Goal: Transaction & Acquisition: Book appointment/travel/reservation

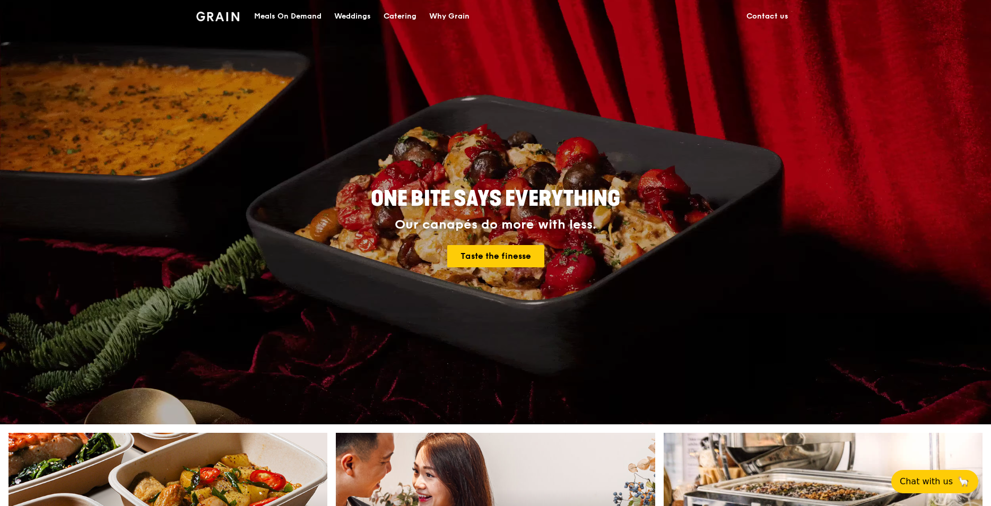
click at [407, 15] on div "Catering" at bounding box center [400, 17] width 33 height 32
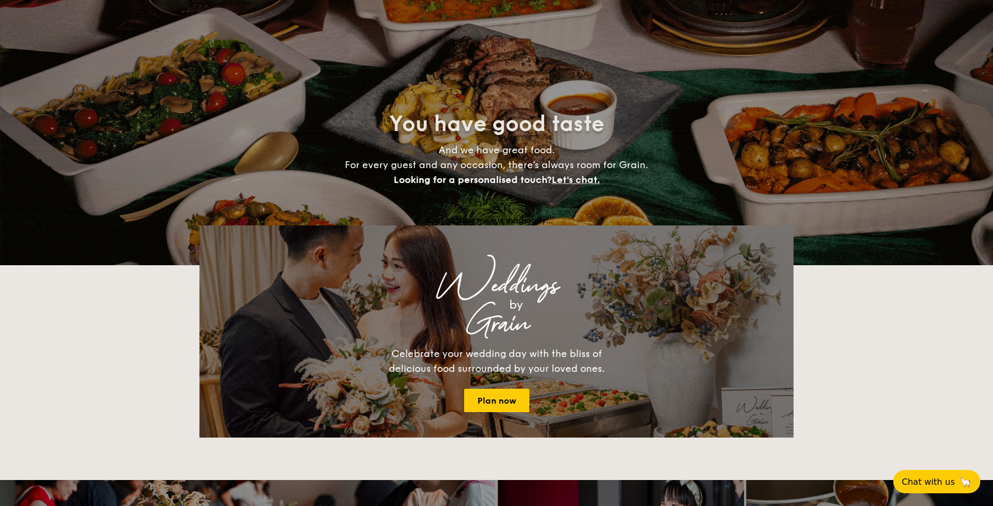
select select
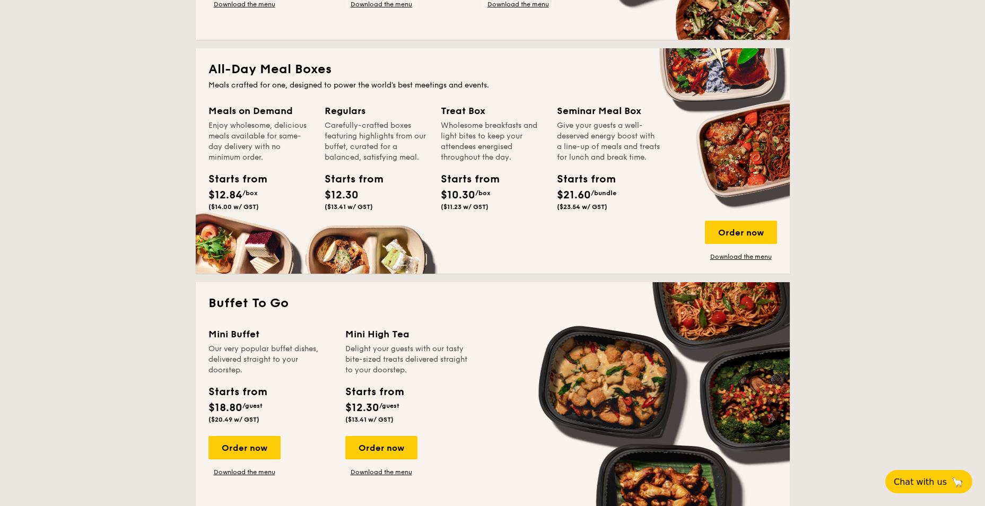
scroll to position [531, 0]
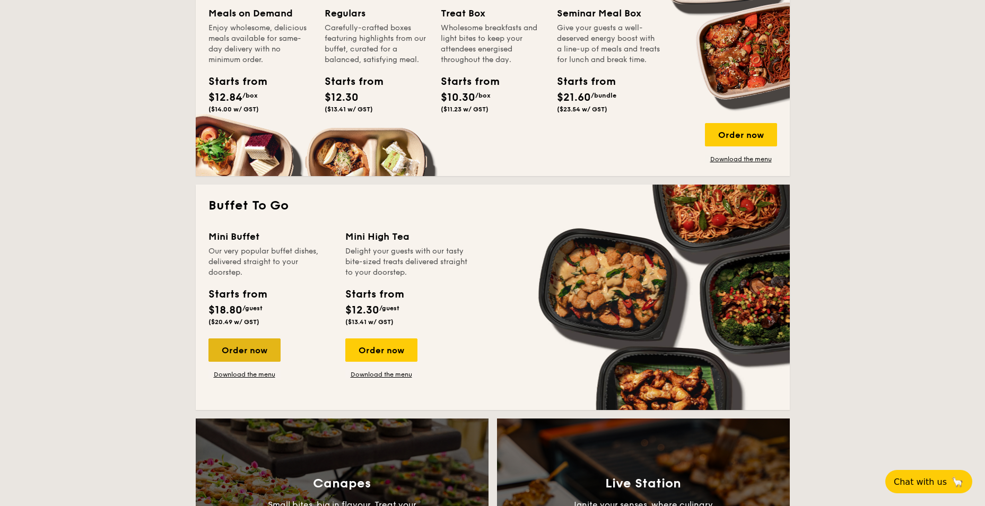
click at [254, 352] on div "Order now" at bounding box center [244, 349] width 72 height 23
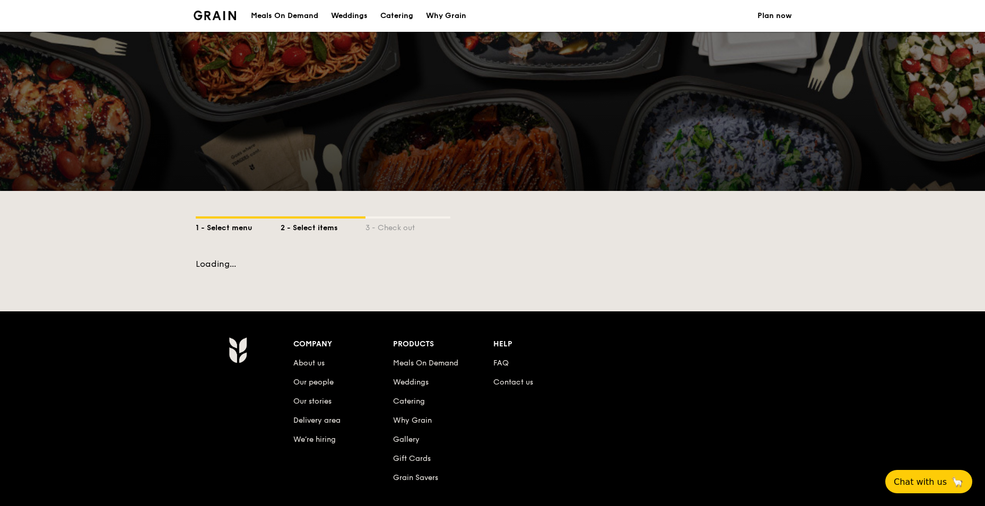
click at [238, 227] on div "1 - Select menu" at bounding box center [238, 226] width 85 height 15
select select
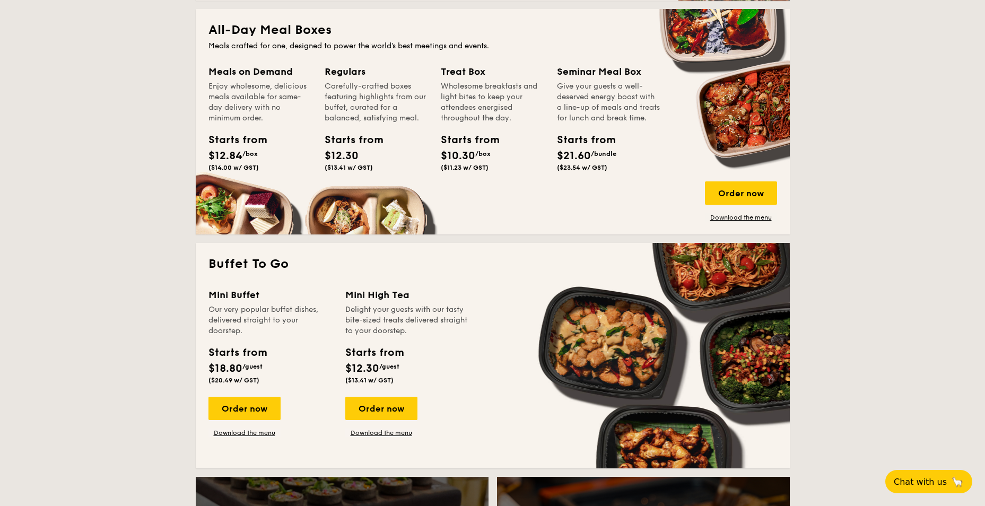
scroll to position [477, 0]
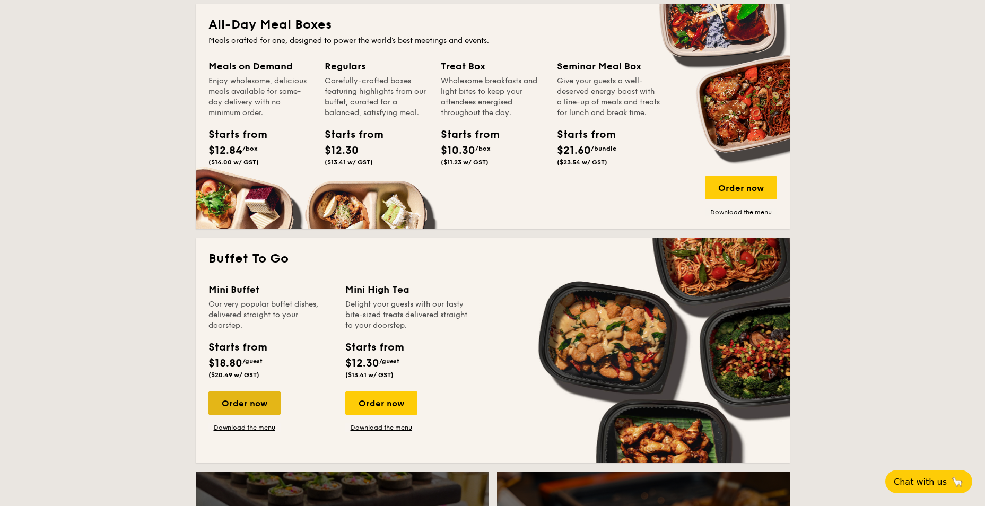
click at [254, 398] on div "Order now" at bounding box center [244, 403] width 72 height 23
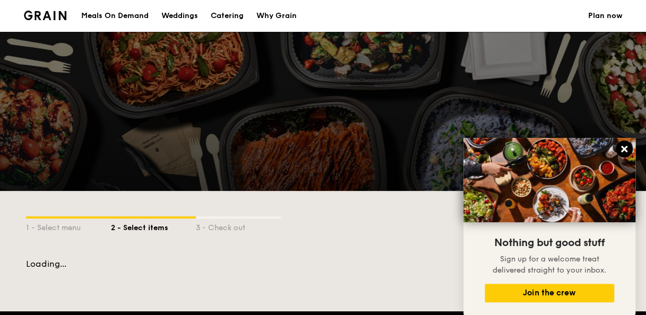
click at [628, 150] on icon at bounding box center [624, 149] width 10 height 10
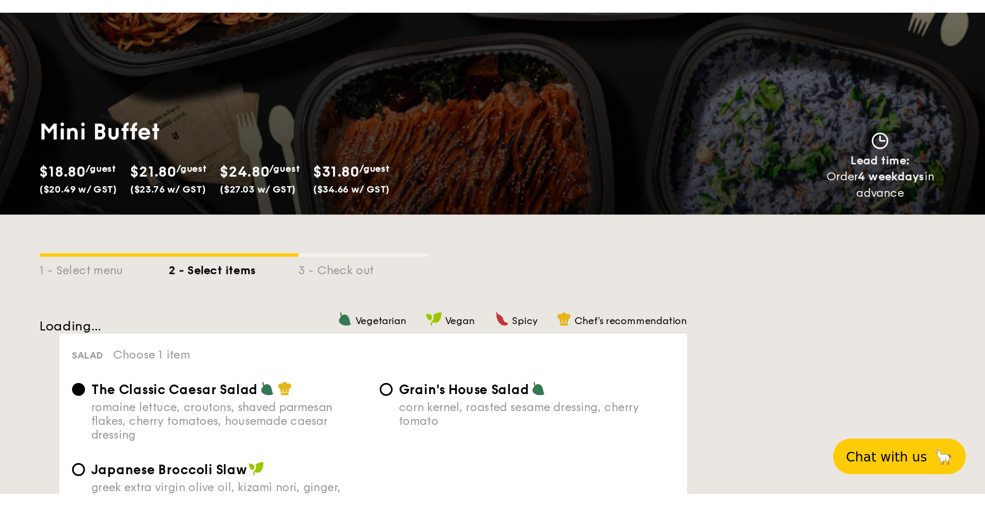
scroll to position [159, 0]
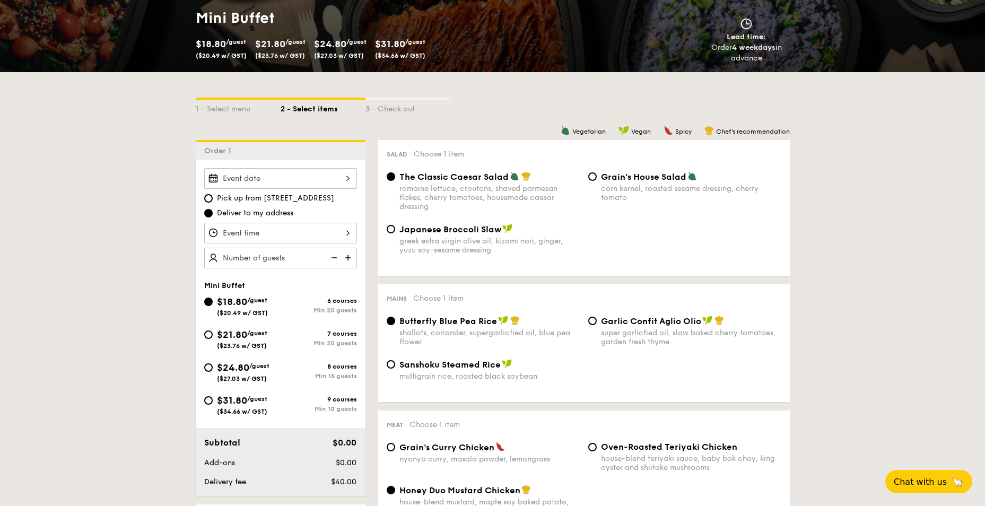
click at [335, 175] on div at bounding box center [280, 178] width 153 height 21
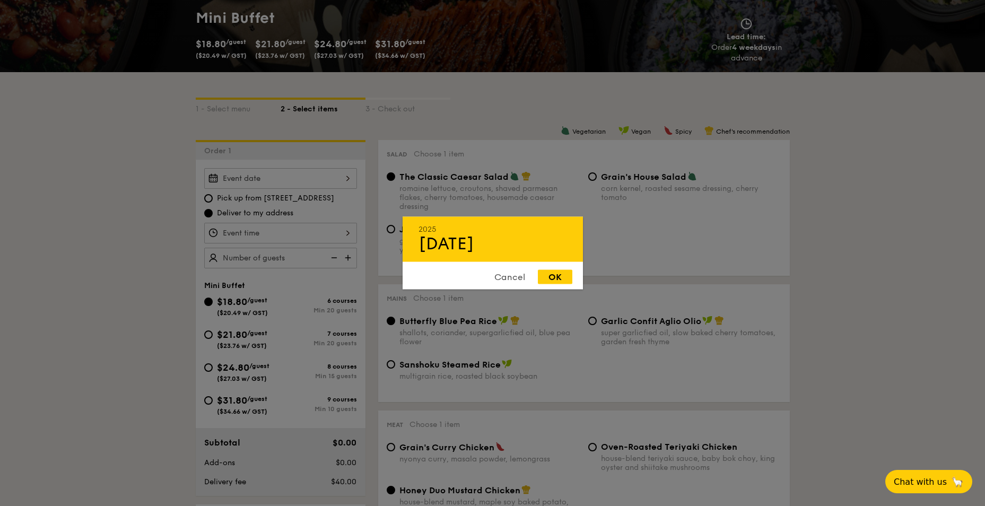
click at [433, 243] on div "[DATE]" at bounding box center [493, 244] width 149 height 20
click at [435, 248] on div "[DATE]" at bounding box center [493, 244] width 149 height 20
click at [505, 276] on div "Cancel" at bounding box center [510, 277] width 52 height 14
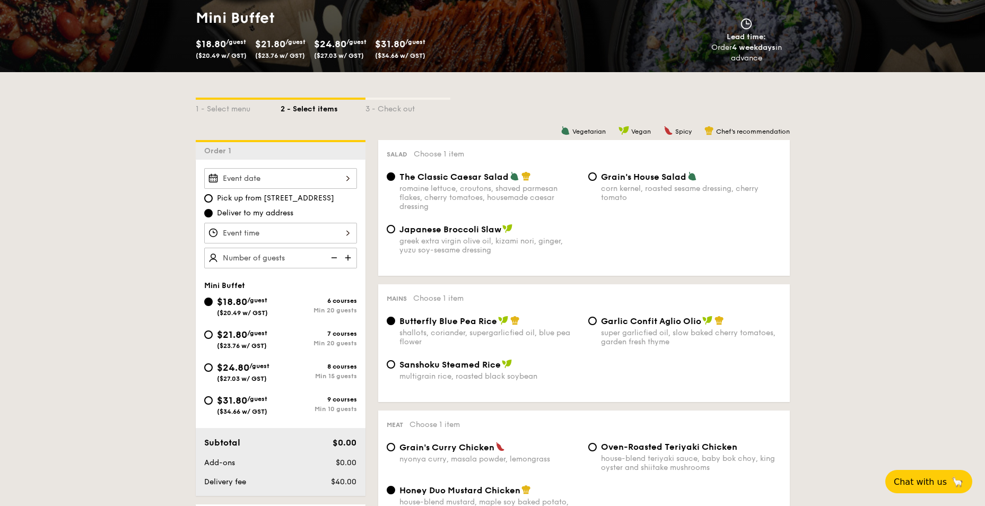
click at [213, 179] on div at bounding box center [280, 178] width 153 height 21
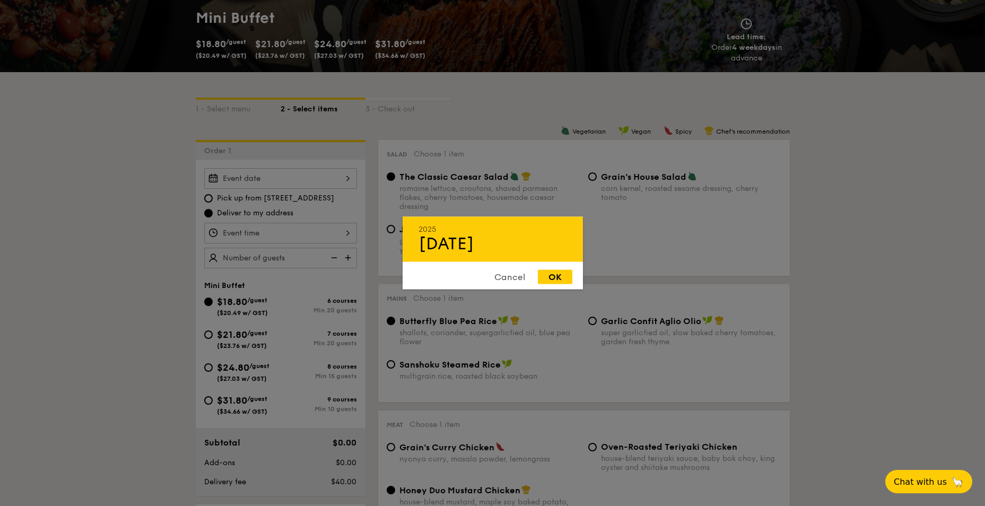
click at [429, 241] on div "[DATE]" at bounding box center [493, 244] width 149 height 20
click at [453, 242] on div "[DATE]" at bounding box center [493, 244] width 149 height 20
click at [476, 242] on div "[DATE]" at bounding box center [493, 244] width 149 height 20
click at [442, 248] on div "[DATE]" at bounding box center [493, 244] width 149 height 20
click at [449, 247] on div "[DATE]" at bounding box center [493, 244] width 149 height 20
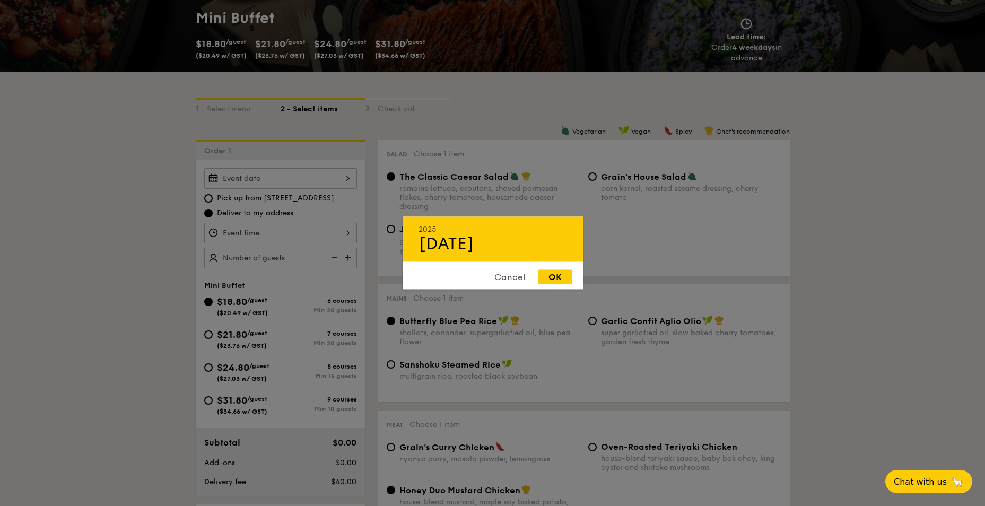
click at [456, 246] on div "[DATE]" at bounding box center [493, 244] width 149 height 20
click at [470, 242] on div "[DATE]" at bounding box center [493, 244] width 149 height 20
click at [469, 240] on div "Sep 19" at bounding box center [493, 244] width 149 height 20
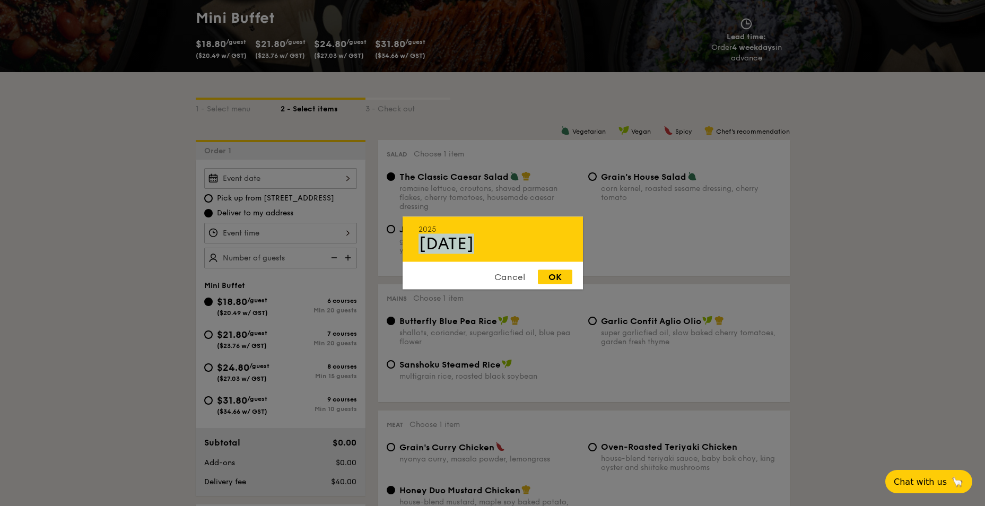
click at [467, 243] on div "Sep 19" at bounding box center [493, 244] width 149 height 20
click at [457, 251] on div "Sep 19" at bounding box center [493, 244] width 149 height 20
click at [488, 283] on div "Cancel" at bounding box center [510, 277] width 52 height 14
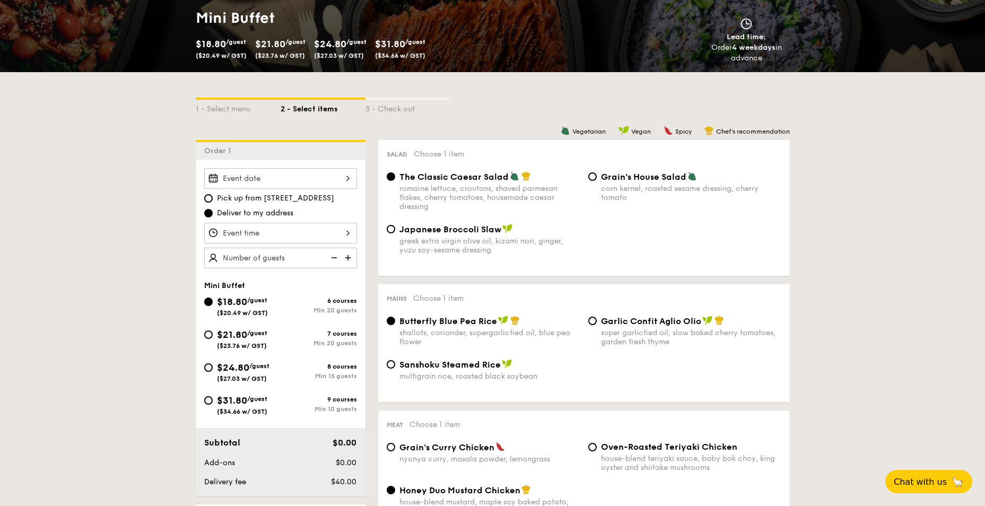
click at [212, 179] on div at bounding box center [280, 178] width 153 height 21
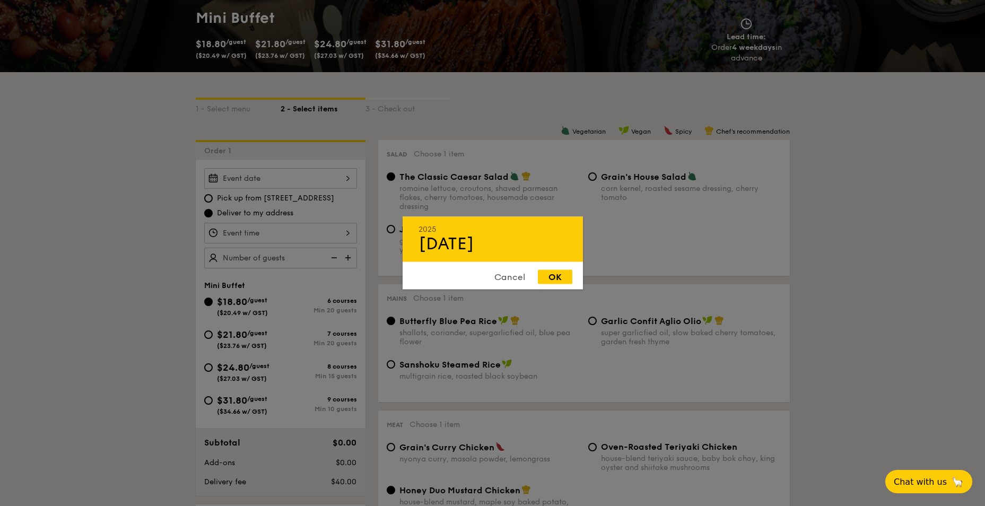
click at [435, 241] on div "Sep 19" at bounding box center [493, 244] width 149 height 20
click at [510, 280] on div "Cancel" at bounding box center [510, 277] width 52 height 14
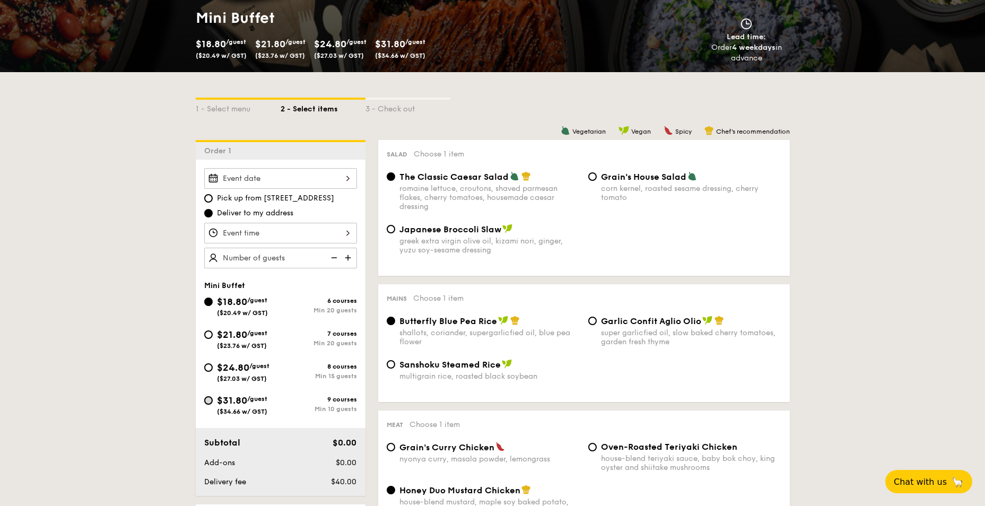
click at [211, 315] on input "$31.80 /guest ($34.66 w/ GST) 9 courses Min 10 guests" at bounding box center [208, 400] width 8 height 8
radio input "true"
radio input "false"
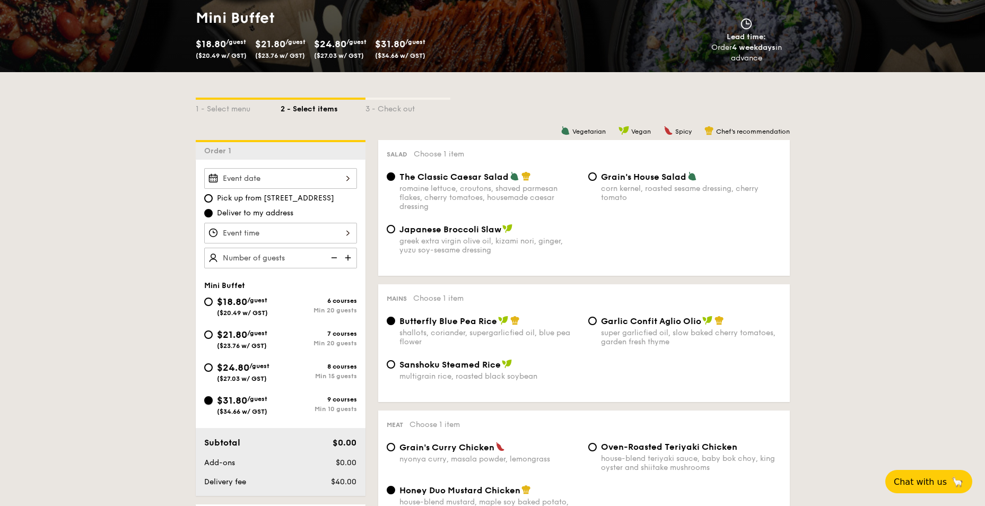
radio input "true"
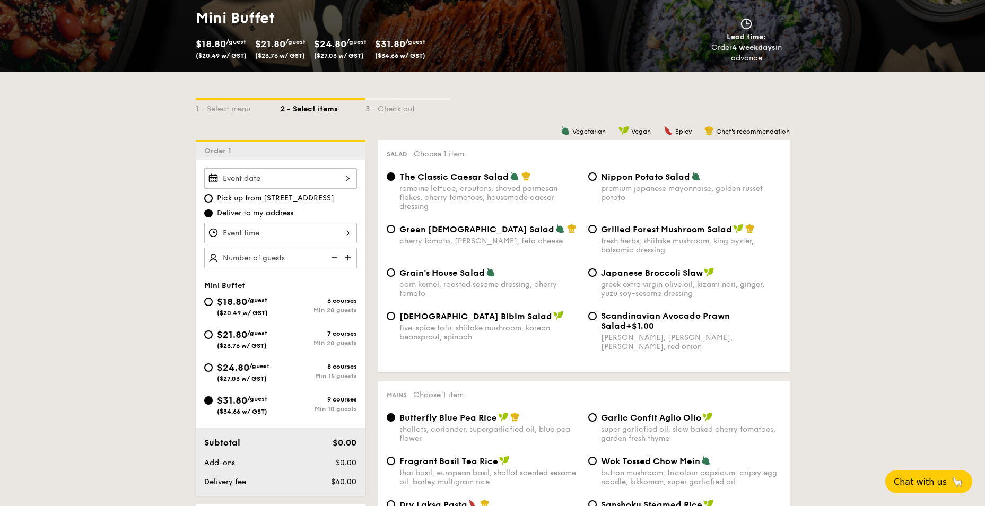
click at [213, 315] on div "$24.80 /guest ($27.03 w/ GST)" at bounding box center [242, 371] width 76 height 22
click at [213, 315] on input "$24.80 /guest ($27.03 w/ GST) 8 courses Min 15 guests" at bounding box center [208, 367] width 8 height 8
radio input "true"
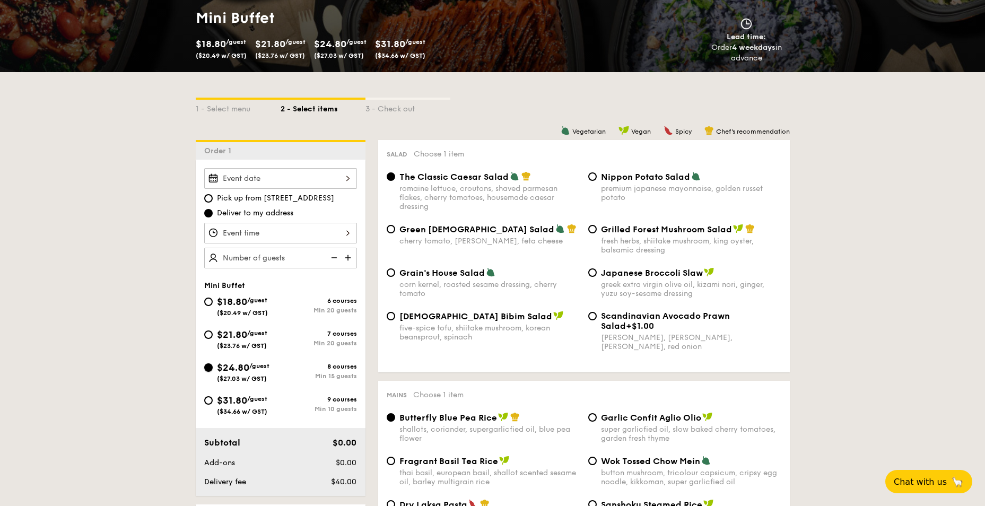
radio input "true"
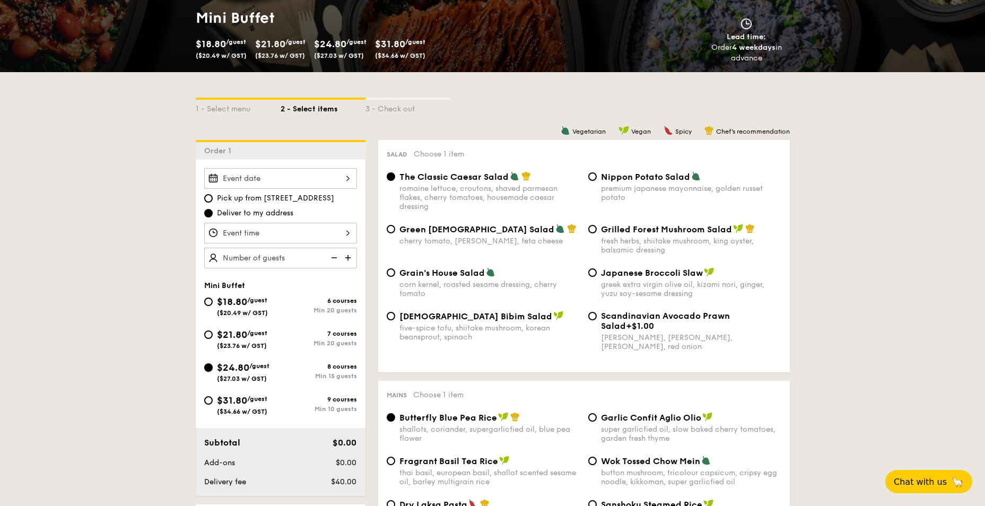
radio input "true"
click at [211, 315] on input "$31.80 /guest ($34.66 w/ GST) 9 courses Min 10 guests" at bounding box center [208, 400] width 8 height 8
radio input "true"
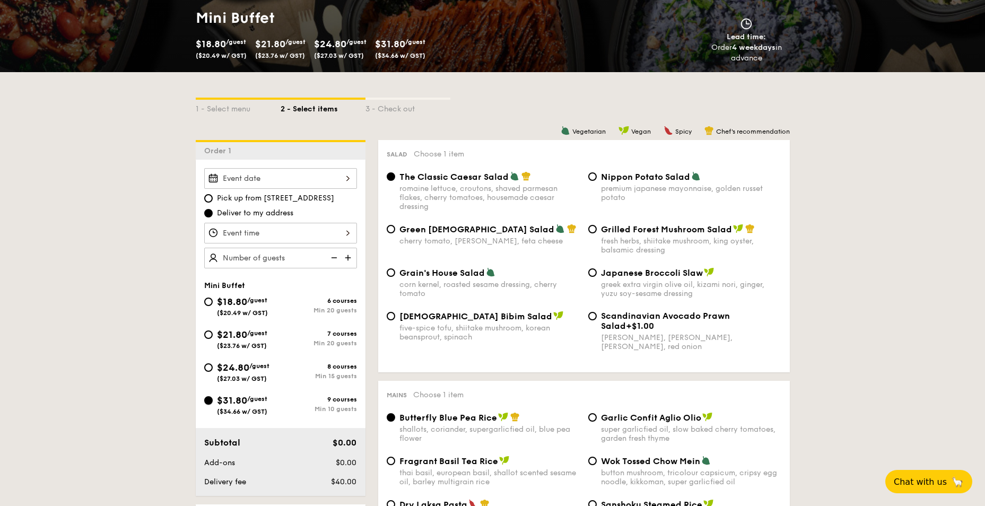
radio input "true"
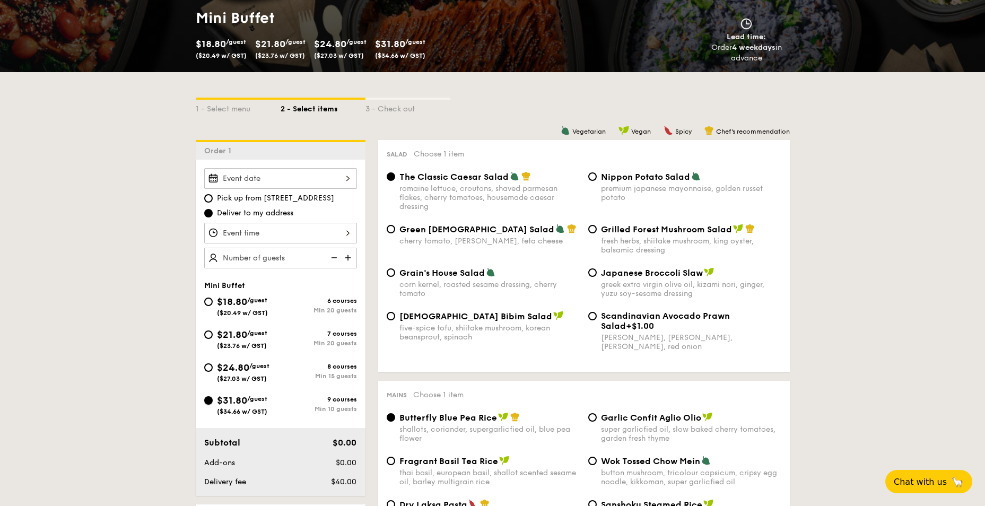
radio input "true"
click at [210, 315] on input "$24.80 /guest ($27.03 w/ GST) 8 courses Min 15 guests" at bounding box center [208, 367] width 8 height 8
radio input "true"
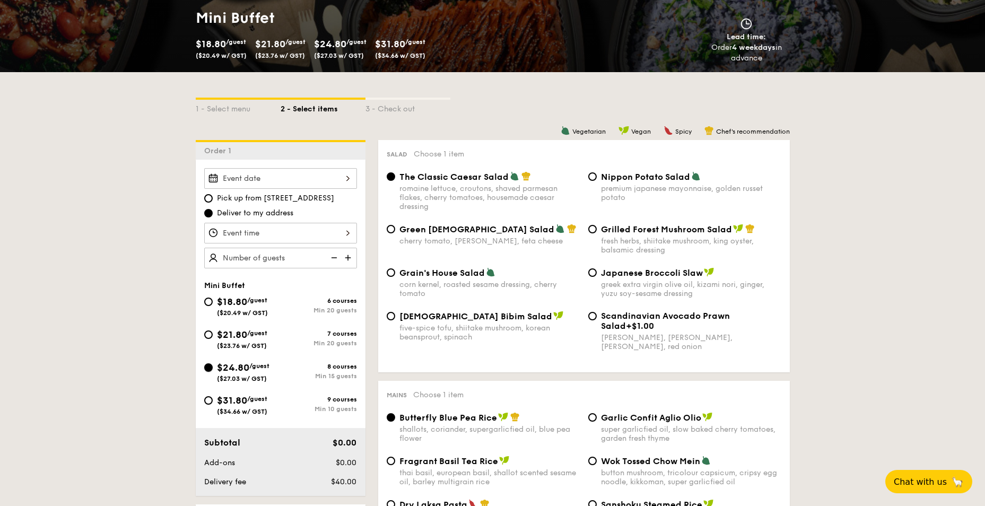
radio input "true"
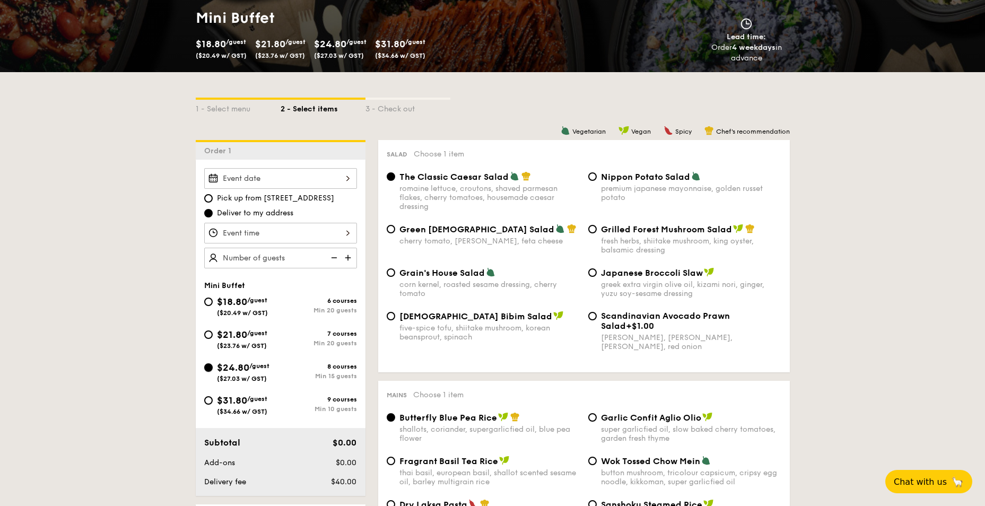
radio input "true"
click at [212, 315] on input "$31.80 /guest ($34.66 w/ GST) 9 courses Min 10 guests" at bounding box center [208, 400] width 8 height 8
radio input "true"
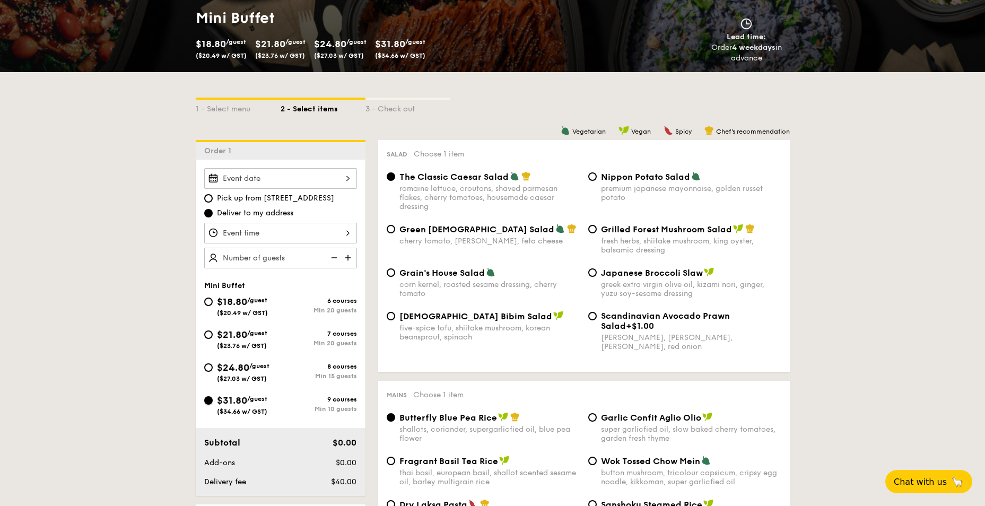
radio input "true"
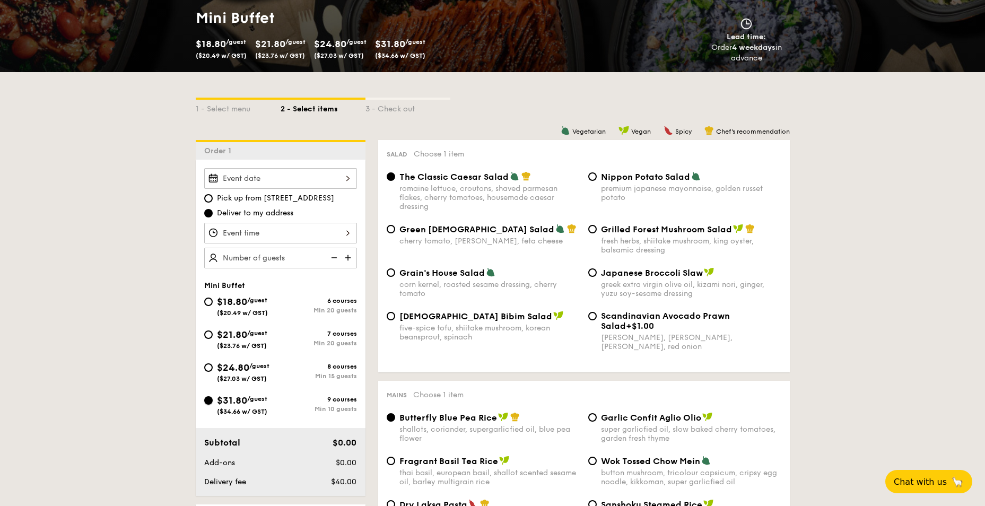
radio input "true"
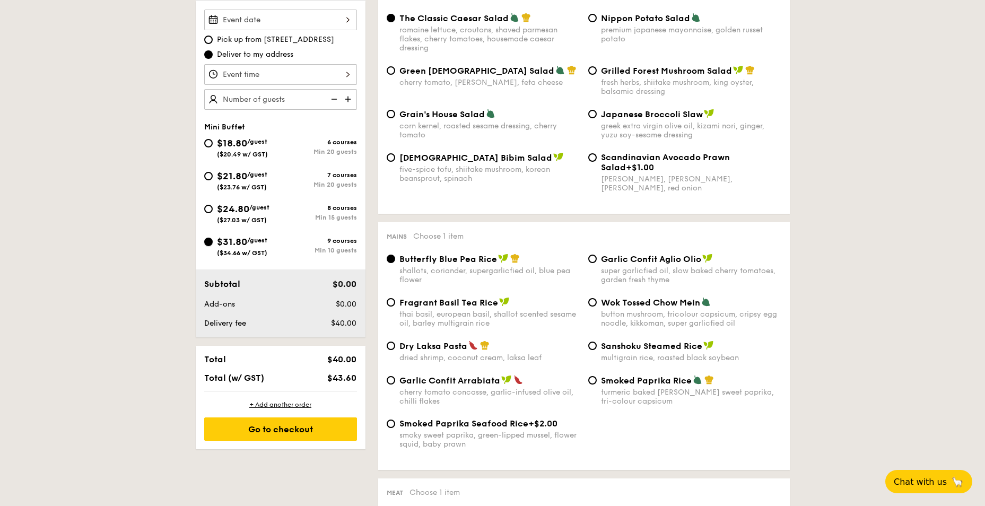
scroll to position [318, 0]
click at [206, 208] on input "$24.80 /guest ($27.03 w/ GST) 8 courses Min 15 guests" at bounding box center [208, 208] width 8 height 8
radio input "true"
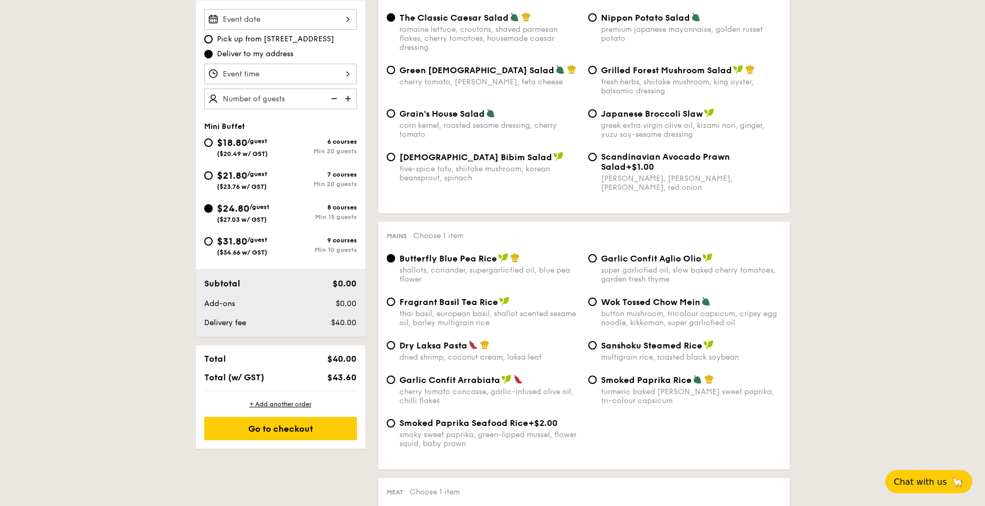
radio input "true"
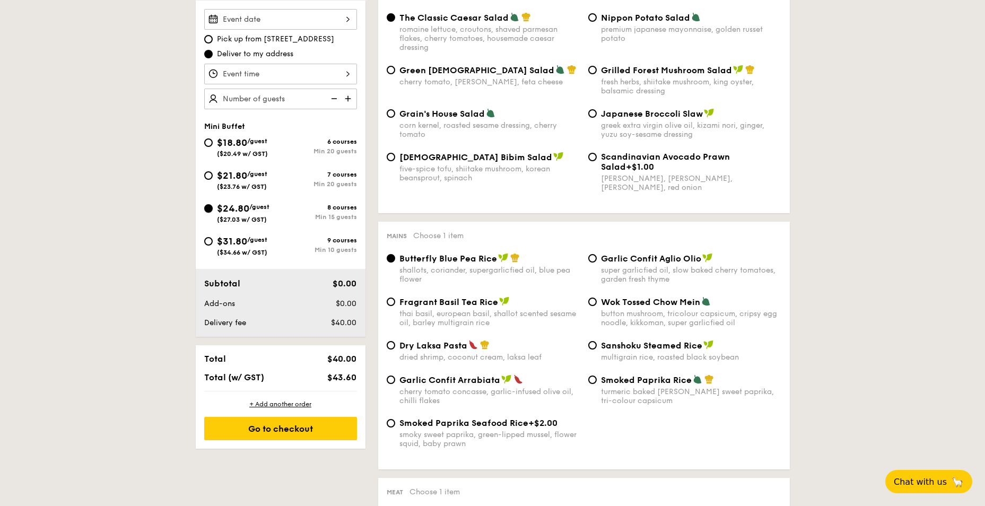
radio input "true"
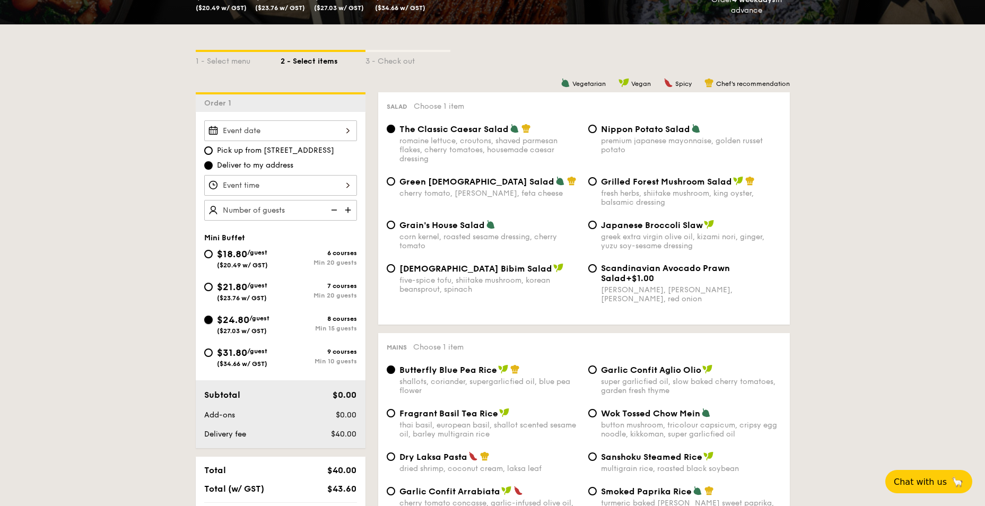
scroll to position [265, 0]
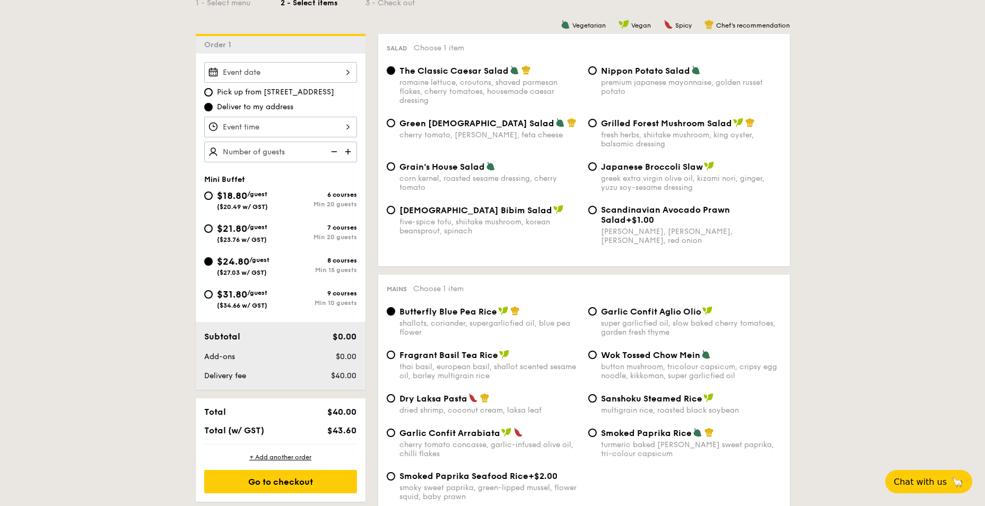
click at [334, 125] on div at bounding box center [280, 127] width 153 height 21
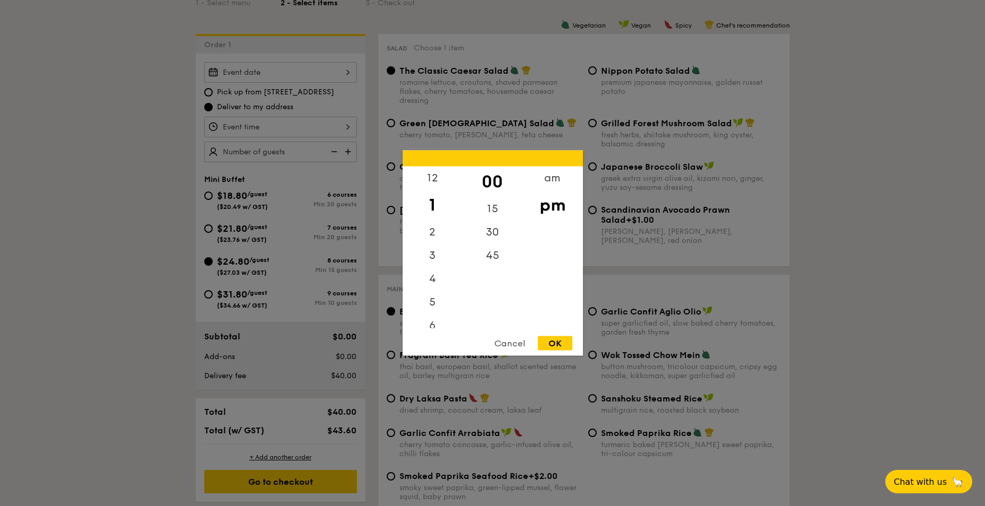
click at [510, 315] on div "Cancel" at bounding box center [510, 343] width 52 height 14
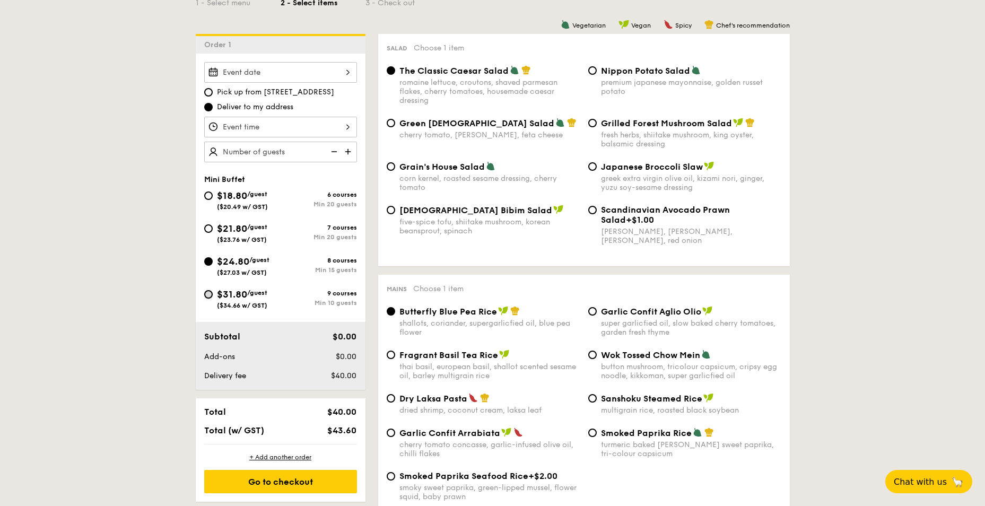
click at [210, 295] on input "$31.80 /guest ($34.66 w/ GST) 9 courses Min 10 guests" at bounding box center [208, 294] width 8 height 8
radio input "true"
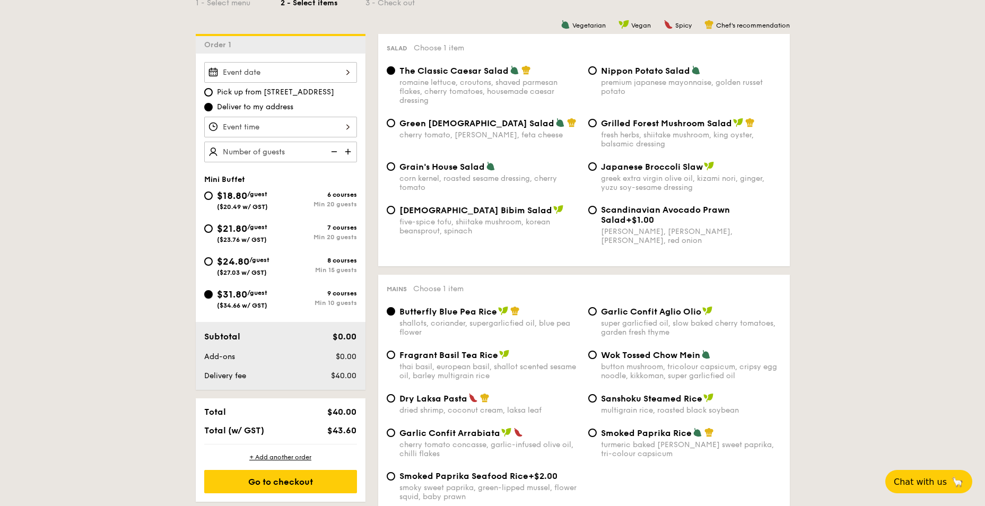
radio input "true"
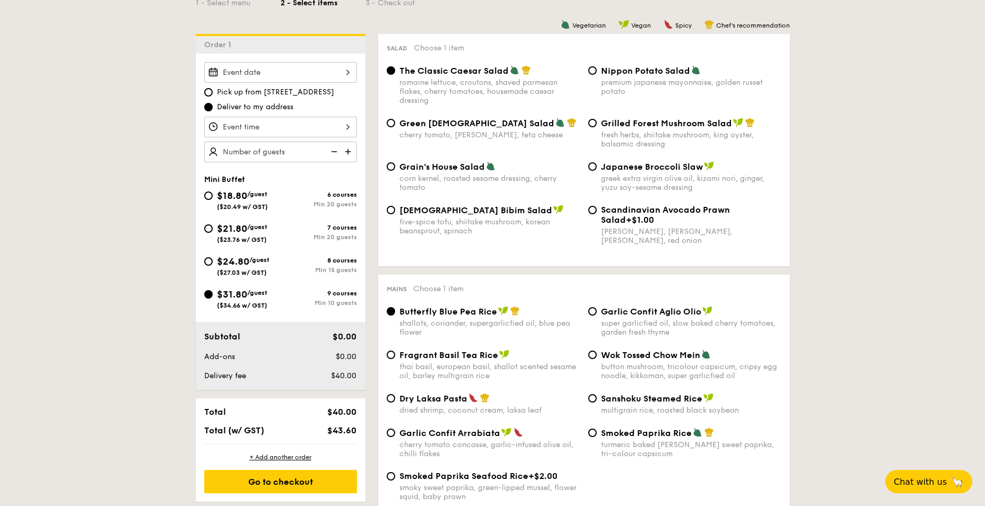
drag, startPoint x: 213, startPoint y: 263, endPoint x: 270, endPoint y: 261, distance: 56.3
click at [213, 264] on div "$24.80 /guest ($27.03 w/ GST)" at bounding box center [242, 265] width 76 height 22
click at [213, 264] on input "$24.80 /guest ($27.03 w/ GST) 8 courses Min 15 guests" at bounding box center [208, 261] width 8 height 8
radio input "true"
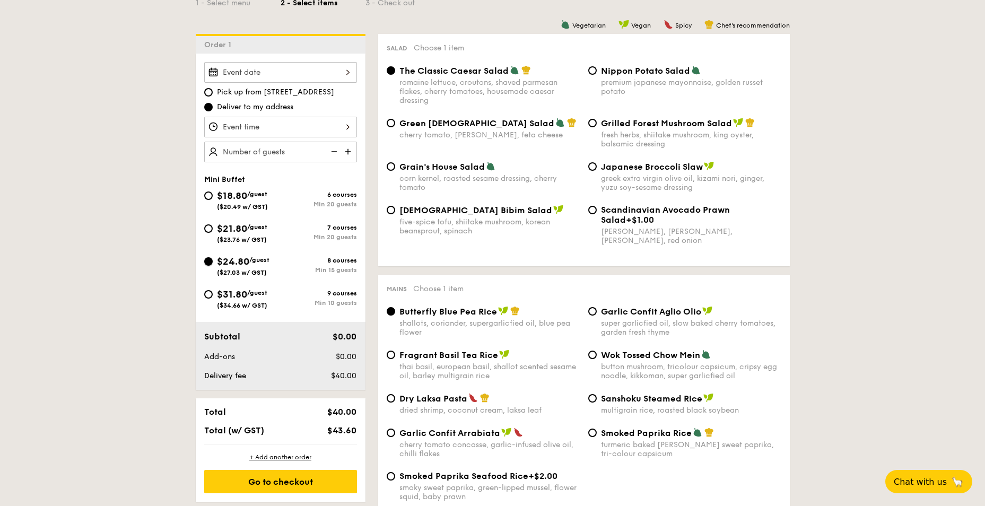
radio input "true"
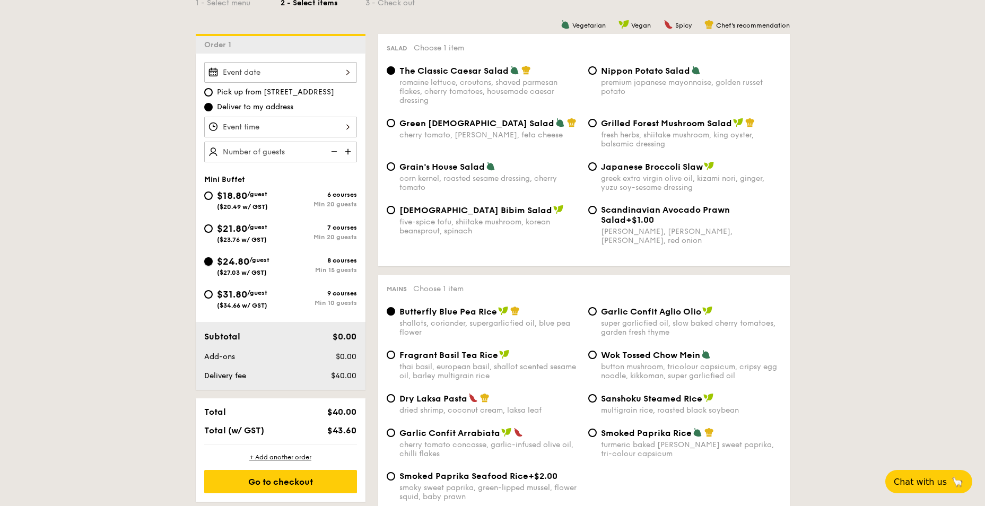
radio input "true"
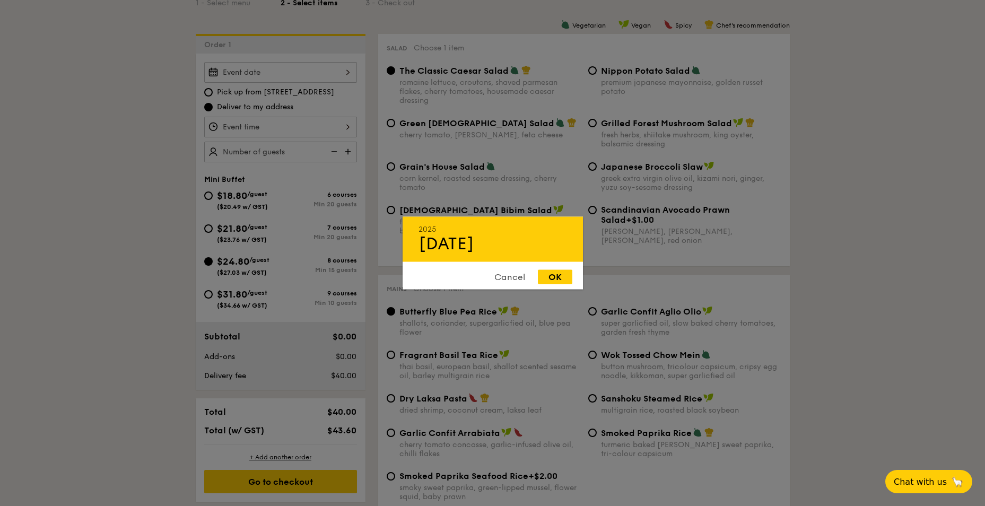
click at [337, 80] on div "2025 Sep 19 Cancel OK" at bounding box center [280, 72] width 153 height 21
click at [501, 277] on div "Cancel" at bounding box center [510, 277] width 52 height 14
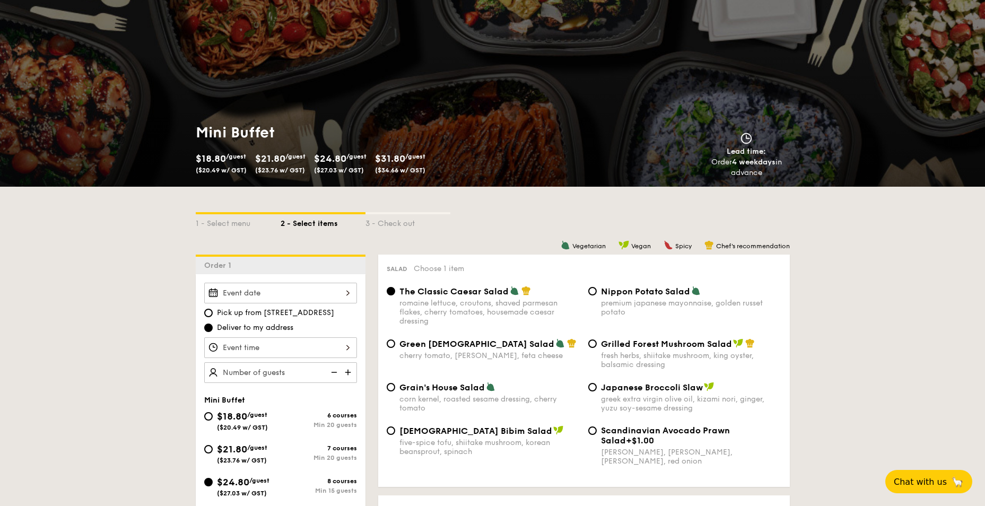
scroll to position [0, 0]
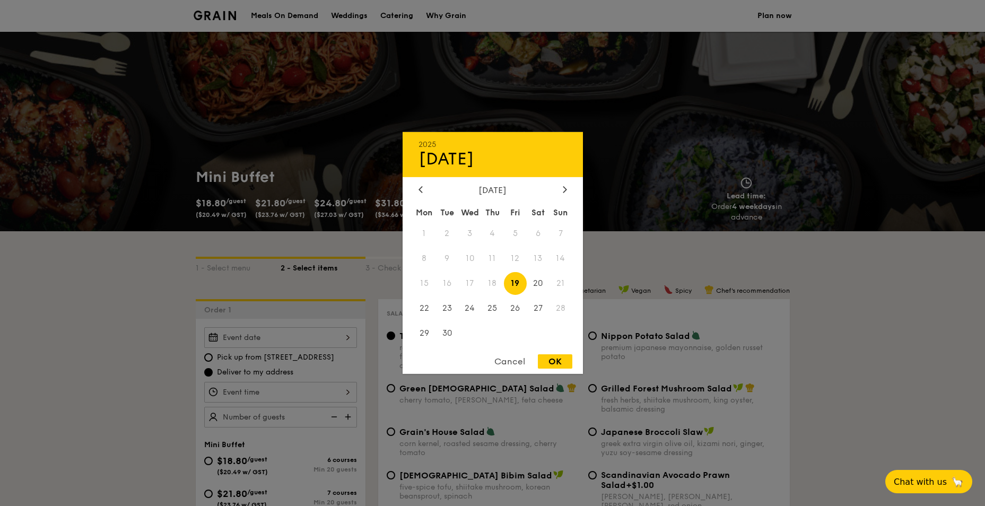
click at [324, 334] on div "2025 Sep 19 September 2025 Mon Tue Wed Thu Fri Sat Sun 1 2 3 4 5 6 7 8 9 10 11 …" at bounding box center [280, 337] width 153 height 21
click at [537, 309] on span "27" at bounding box center [538, 308] width 23 height 23
click at [557, 362] on div "OK" at bounding box center [555, 361] width 34 height 14
type input "Sep 27, 2025"
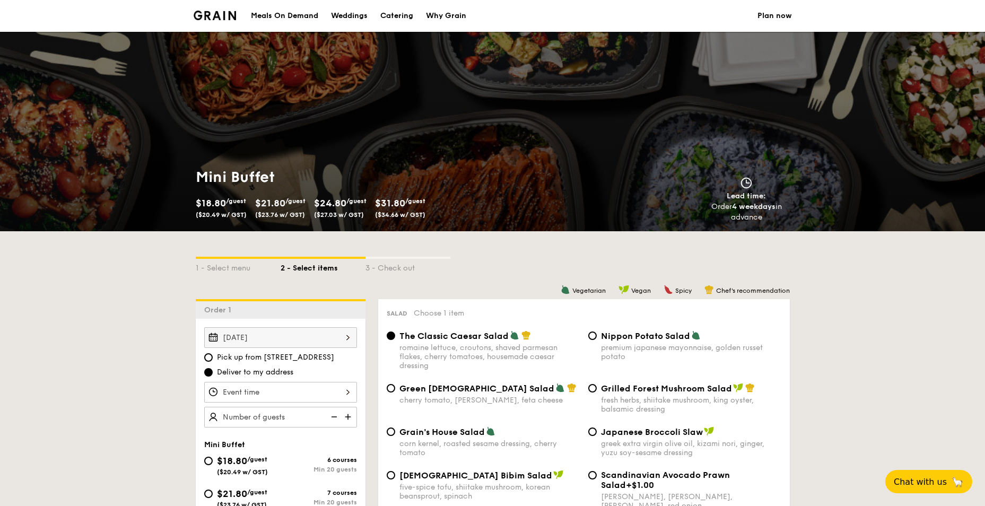
click at [292, 387] on div "12 1 2 3 4 5 6 7 8 9 10 11 00 15 30 45 am pm Cancel OK" at bounding box center [280, 392] width 153 height 21
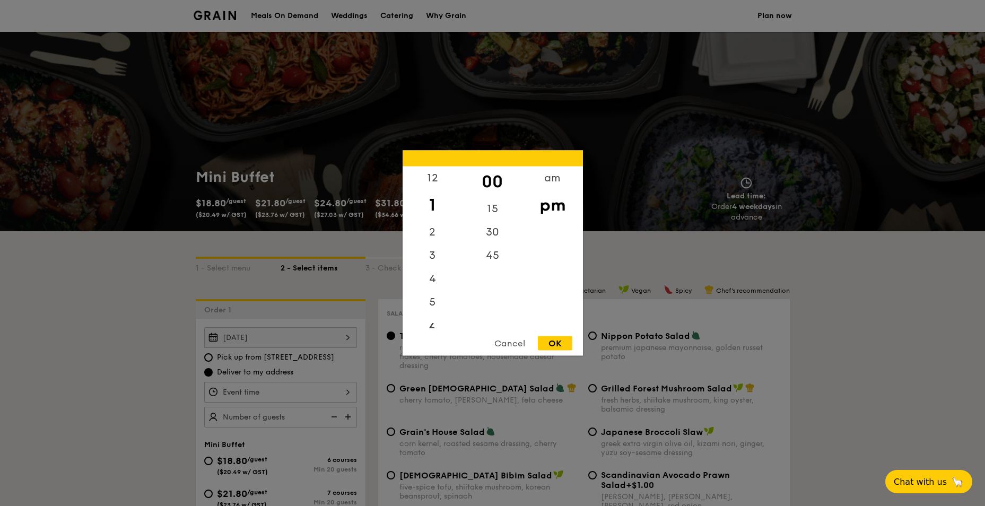
click at [435, 323] on div "6" at bounding box center [433, 329] width 60 height 31
click at [560, 342] on div "OK" at bounding box center [555, 343] width 34 height 14
type input "6:00PM"
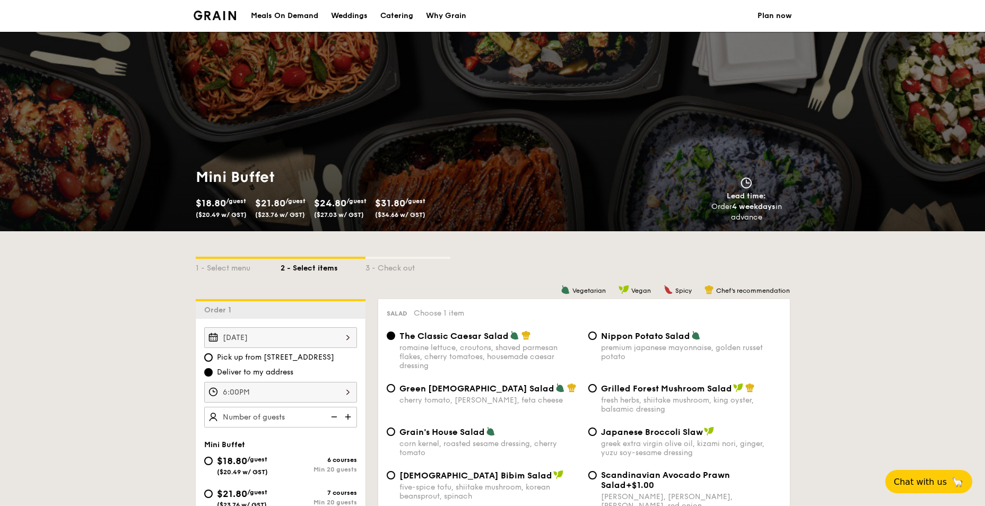
click at [350, 416] on img at bounding box center [349, 417] width 16 height 20
click at [331, 416] on img at bounding box center [333, 417] width 16 height 20
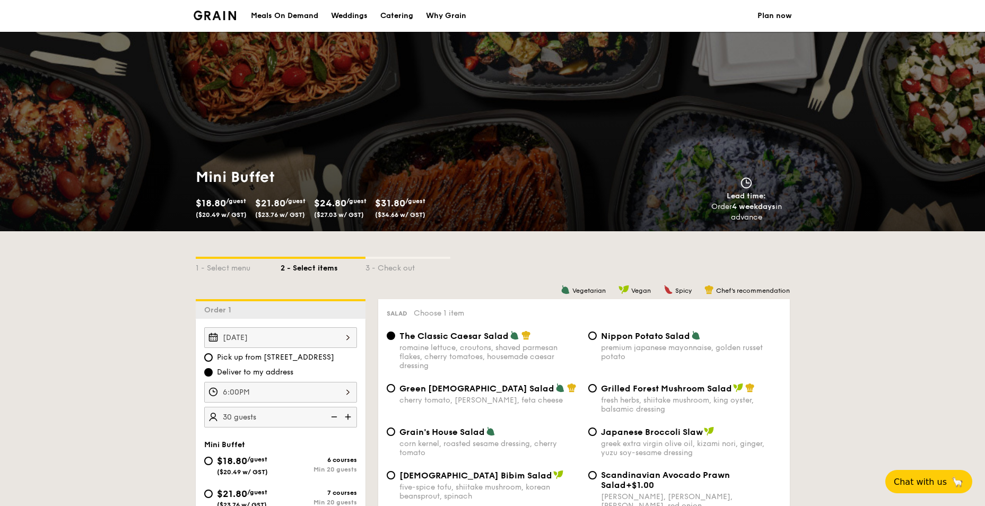
type input "25 guests"
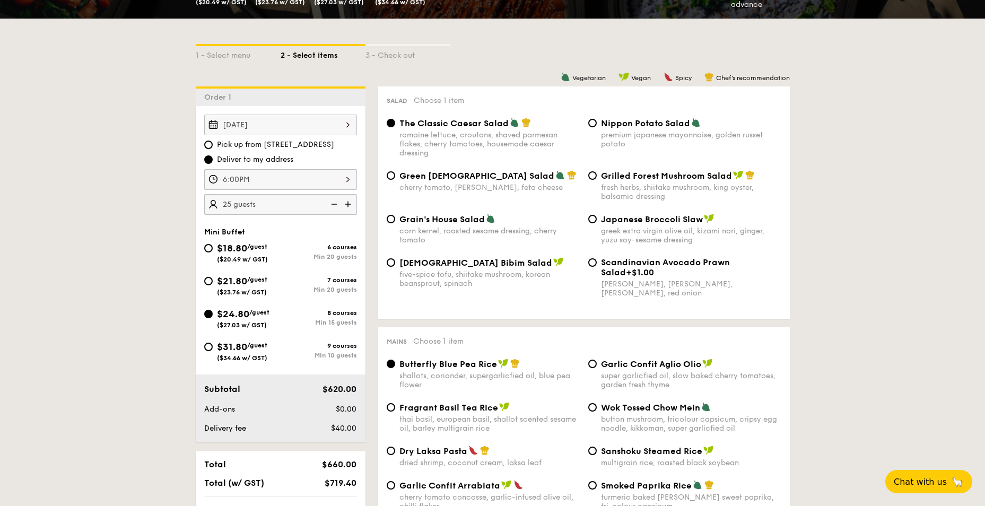
scroll to position [212, 0]
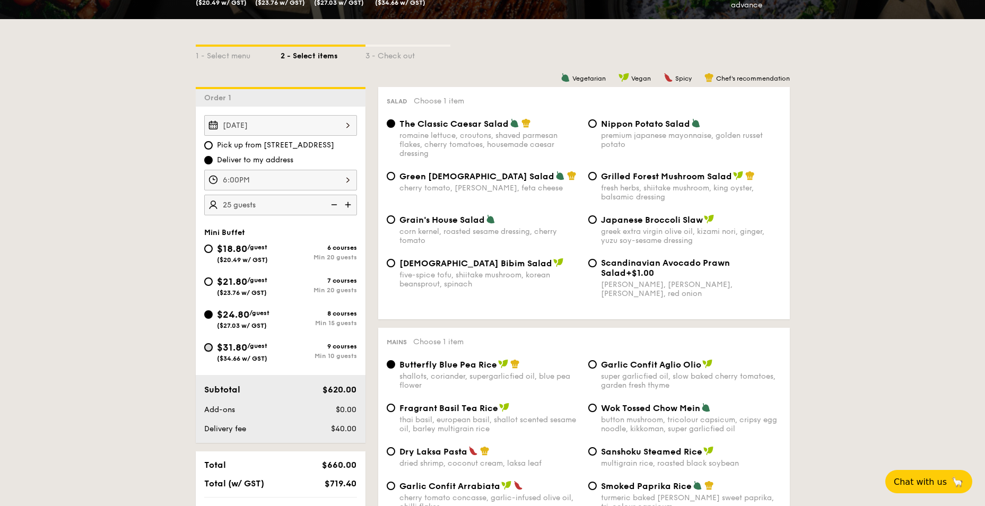
click at [211, 349] on input "$31.80 /guest ($34.66 w/ GST) 9 courses Min 10 guests" at bounding box center [208, 347] width 8 height 8
radio input "true"
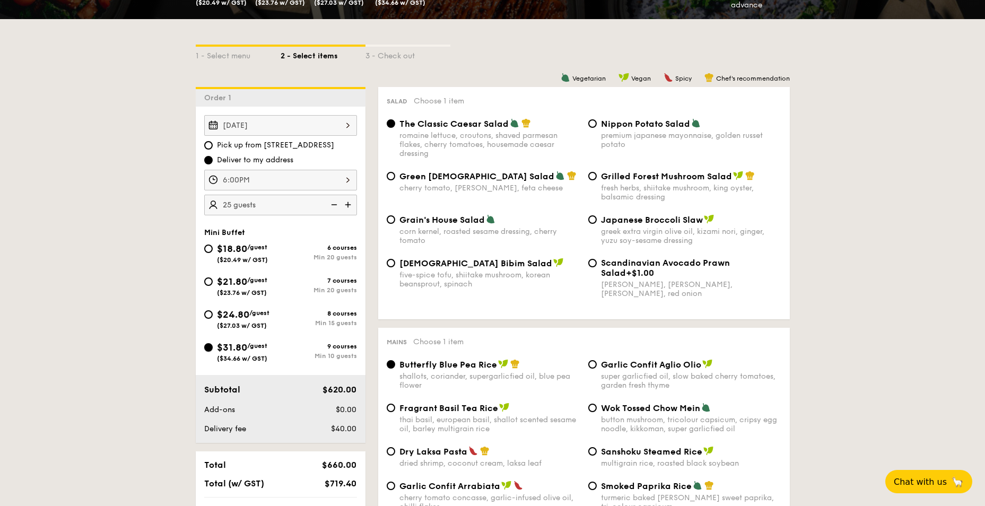
radio input "true"
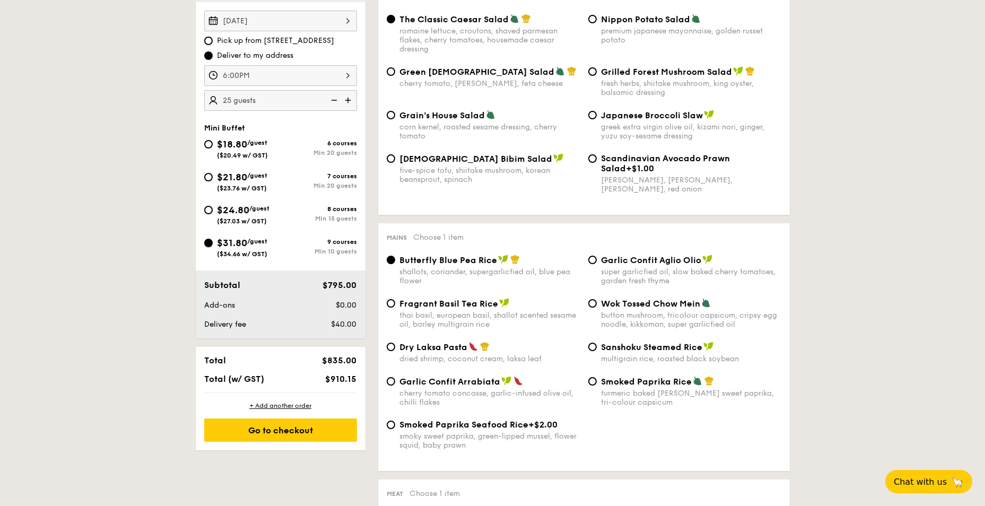
scroll to position [318, 0]
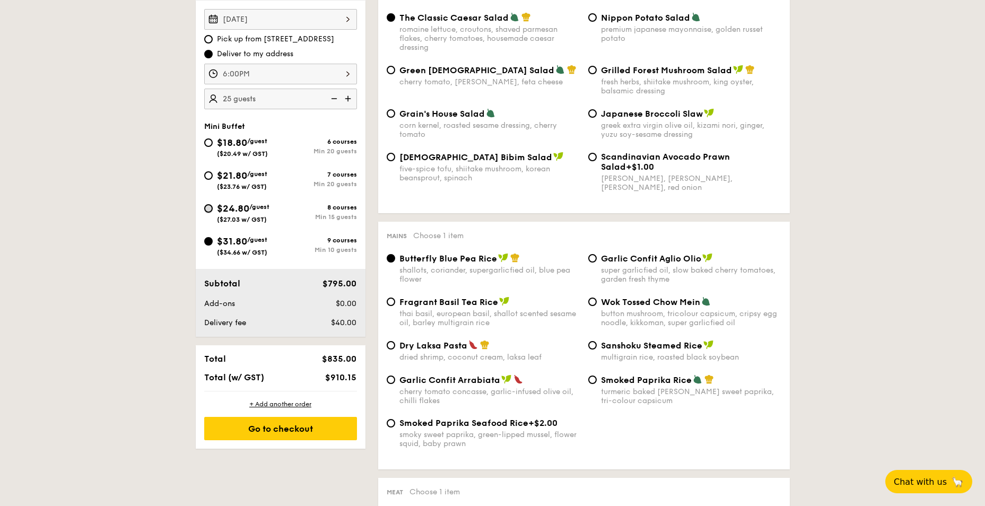
click at [210, 210] on input "$24.80 /guest ($27.03 w/ GST) 8 courses Min 15 guests" at bounding box center [208, 208] width 8 height 8
radio input "true"
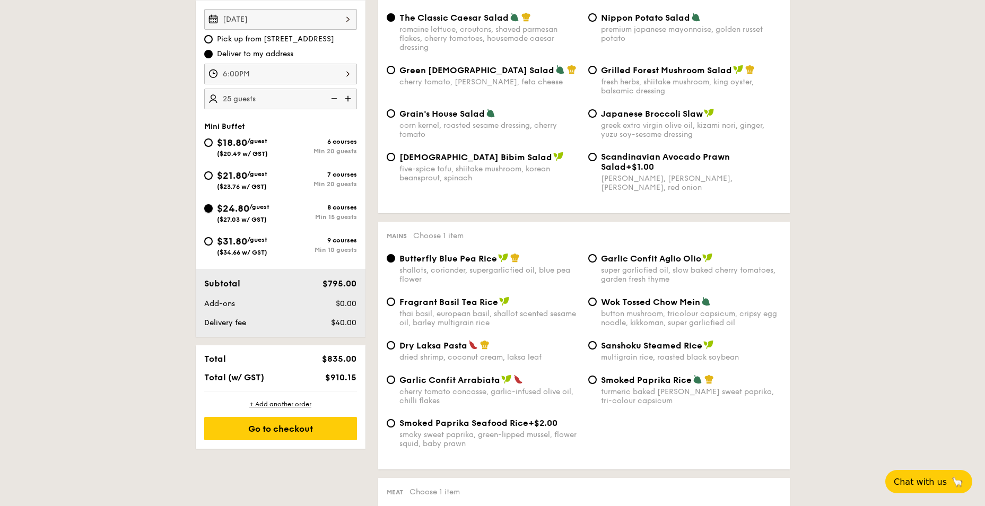
radio input "true"
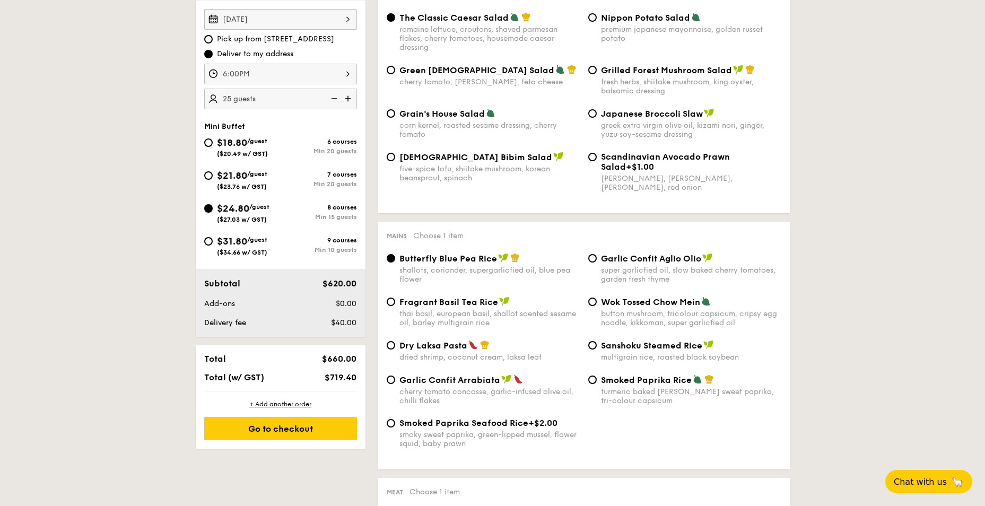
scroll to position [212, 0]
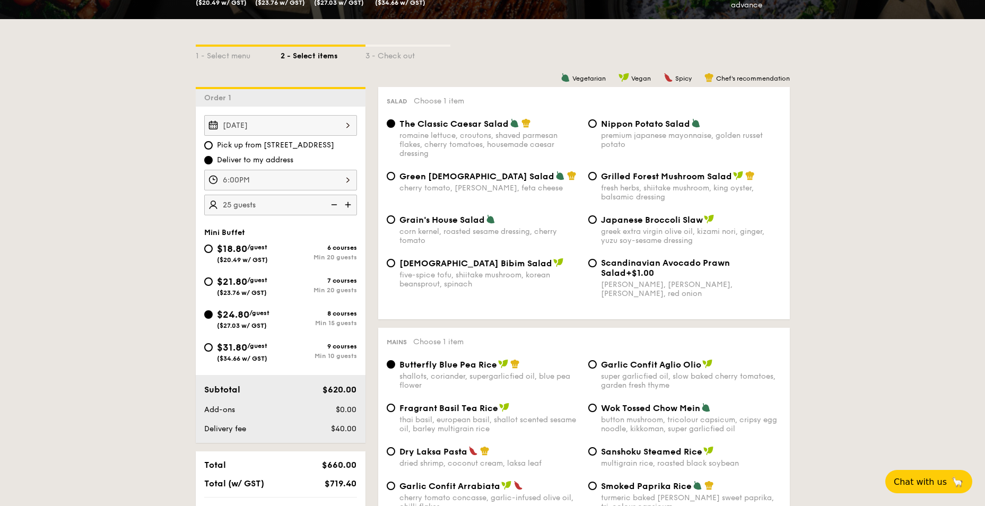
click at [343, 324] on div "Min 15 guests" at bounding box center [319, 322] width 76 height 7
click at [213, 319] on input "$24.80 /guest ($27.03 w/ GST) 8 courses Min 15 guests" at bounding box center [208, 314] width 8 height 8
click at [234, 347] on span "$31.80" at bounding box center [232, 348] width 30 height 12
click at [213, 347] on input "$31.80 /guest ($34.66 w/ GST) 9 courses Min 10 guests" at bounding box center [208, 347] width 8 height 8
radio input "true"
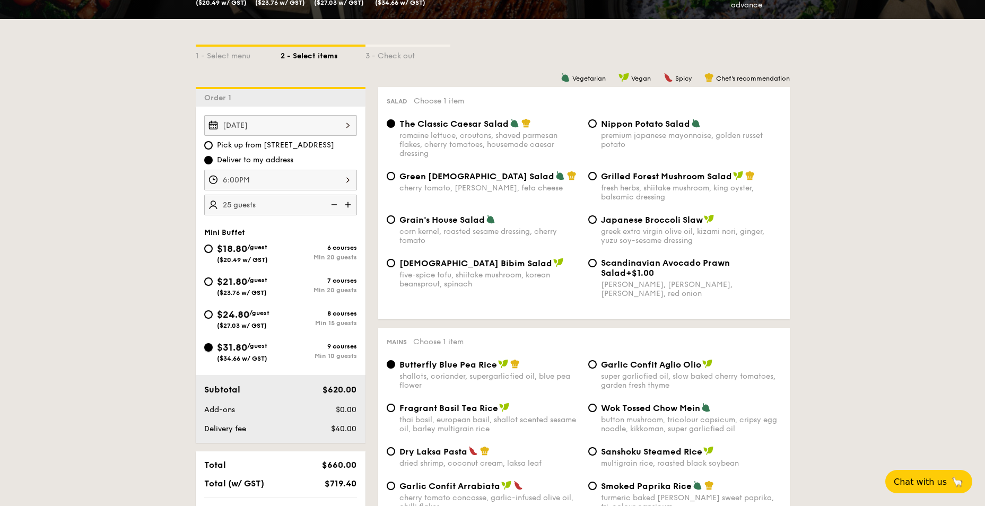
radio input "true"
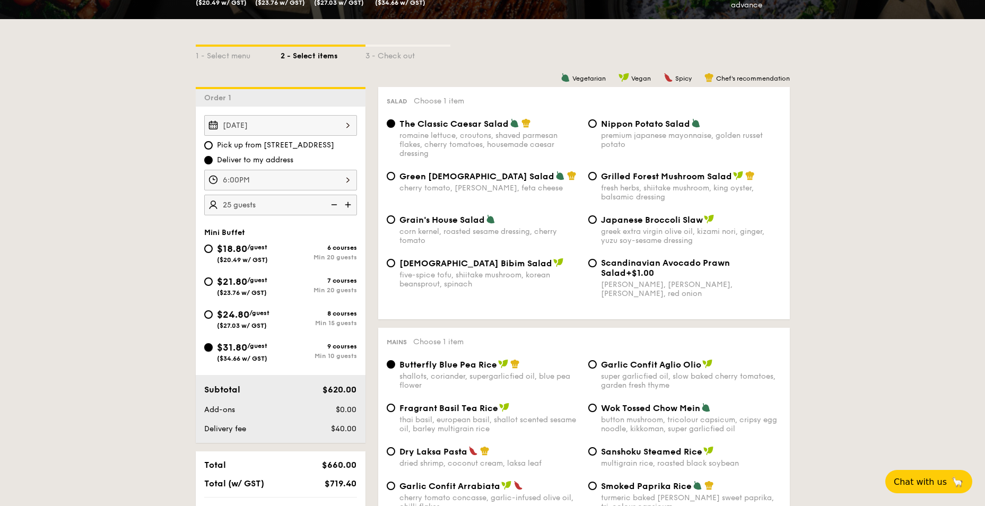
radio input "true"
click at [209, 283] on input "$21.80 /guest ($23.76 w/ GST) 7 courses Min 20 guests" at bounding box center [208, 281] width 8 height 8
radio input "true"
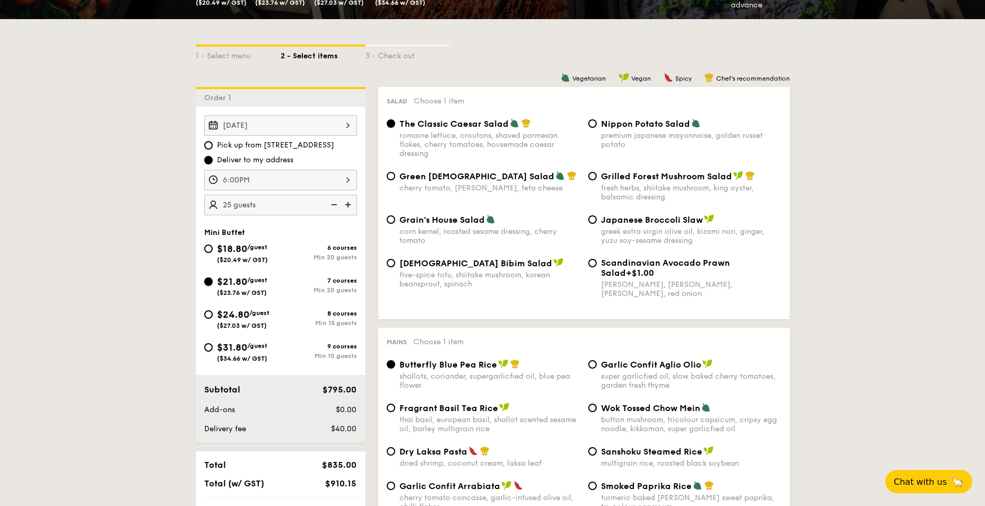
radio input "true"
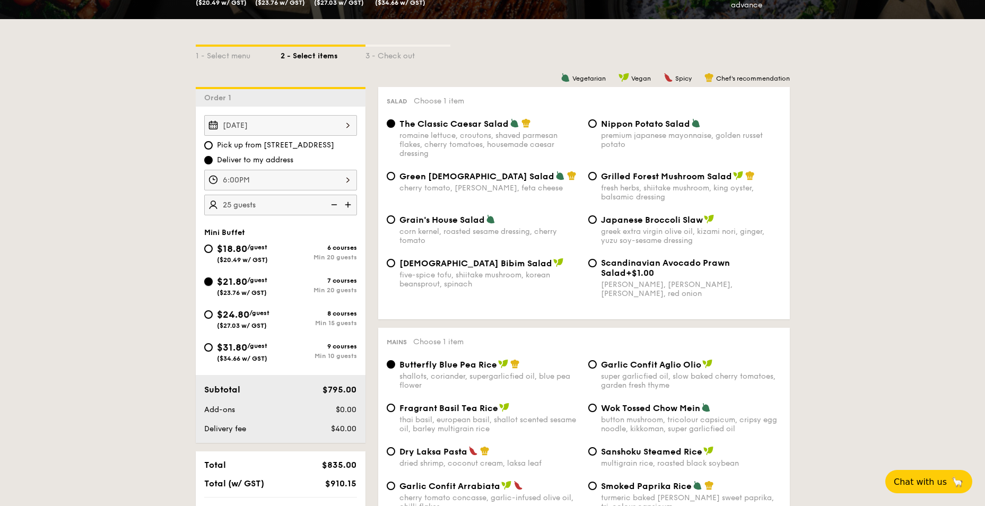
radio input "true"
click at [208, 315] on input "$24.80 /guest ($27.03 w/ GST) 8 courses Min 15 guests" at bounding box center [208, 314] width 8 height 8
radio input "true"
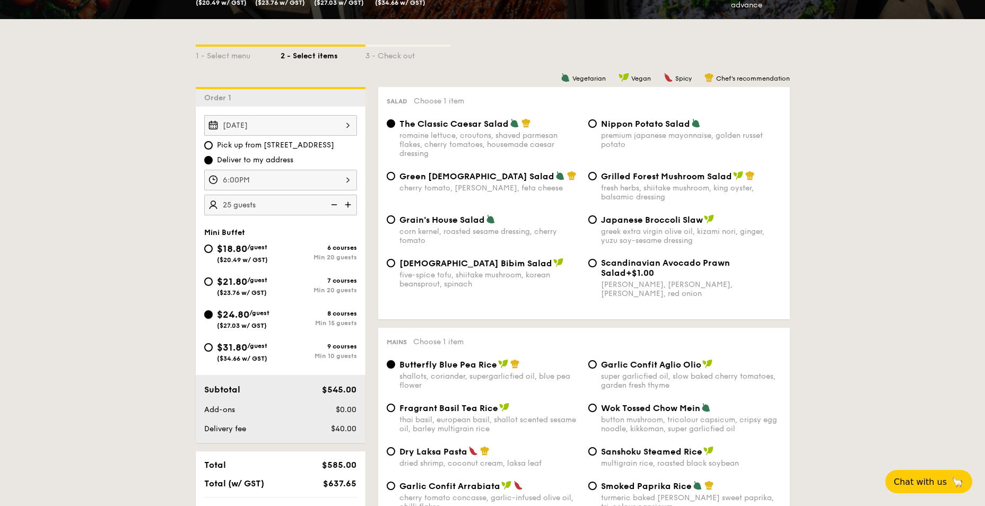
radio input "true"
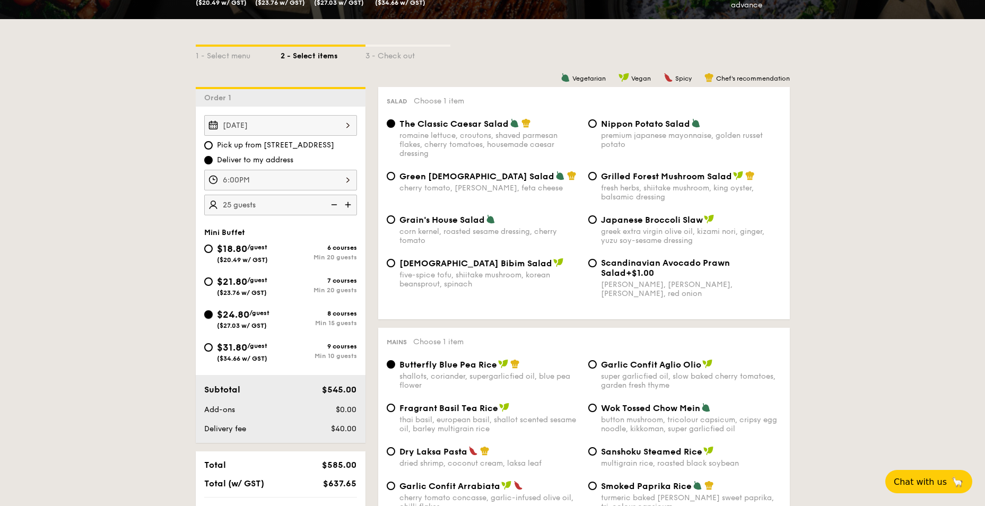
radio input "true"
click at [208, 349] on input "$31.80 /guest ($34.66 w/ GST) 9 courses Min 10 guests" at bounding box center [208, 347] width 8 height 8
radio input "true"
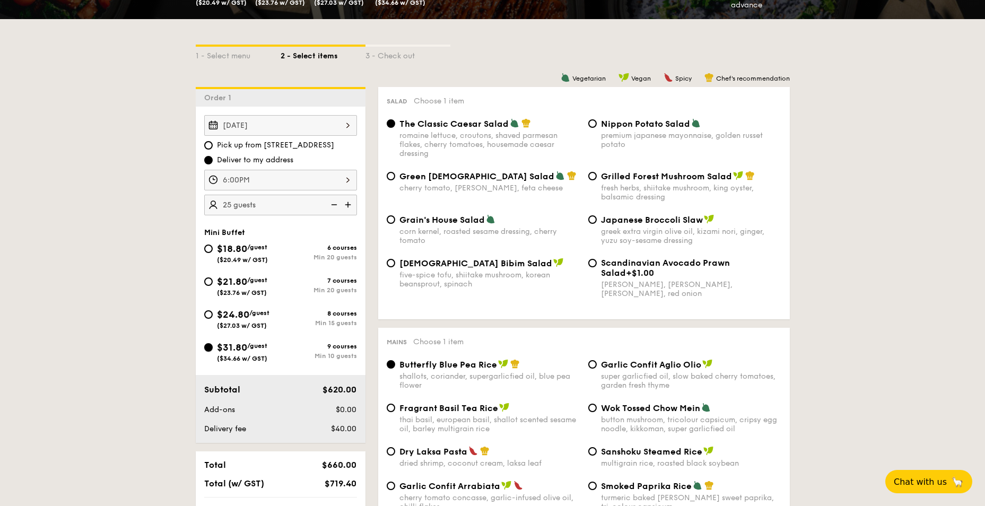
radio input "true"
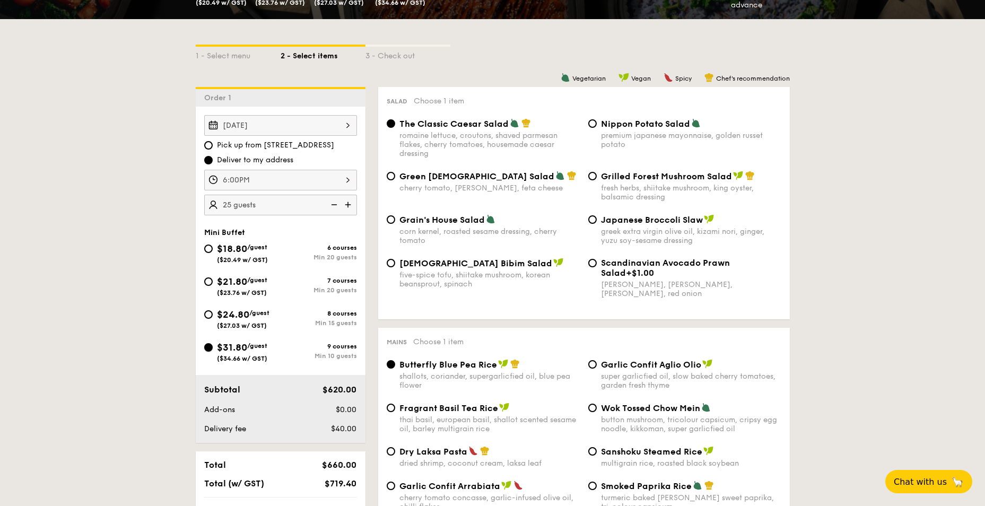
radio input "true"
click at [208, 316] on input "$24.80 /guest ($27.03 w/ GST) 8 courses Min 15 guests" at bounding box center [208, 314] width 8 height 8
radio input "true"
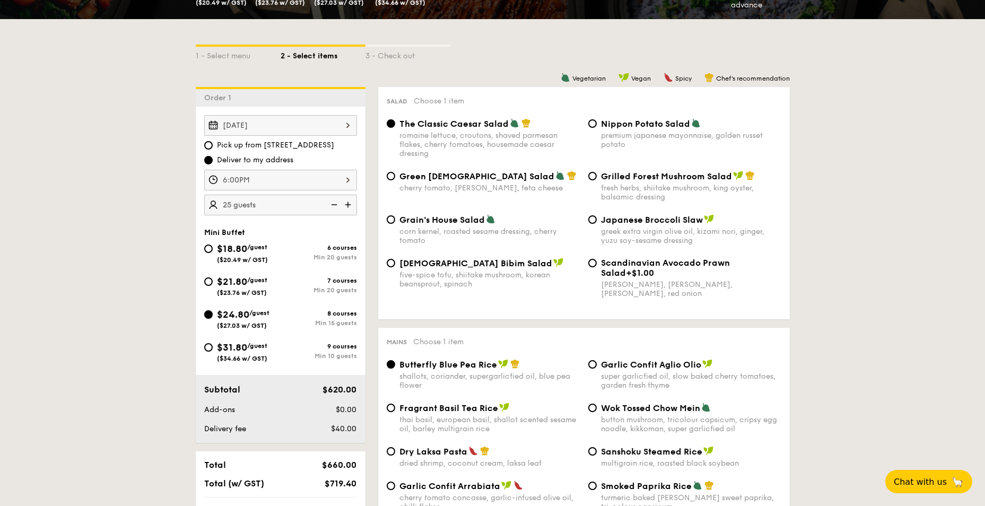
radio input "true"
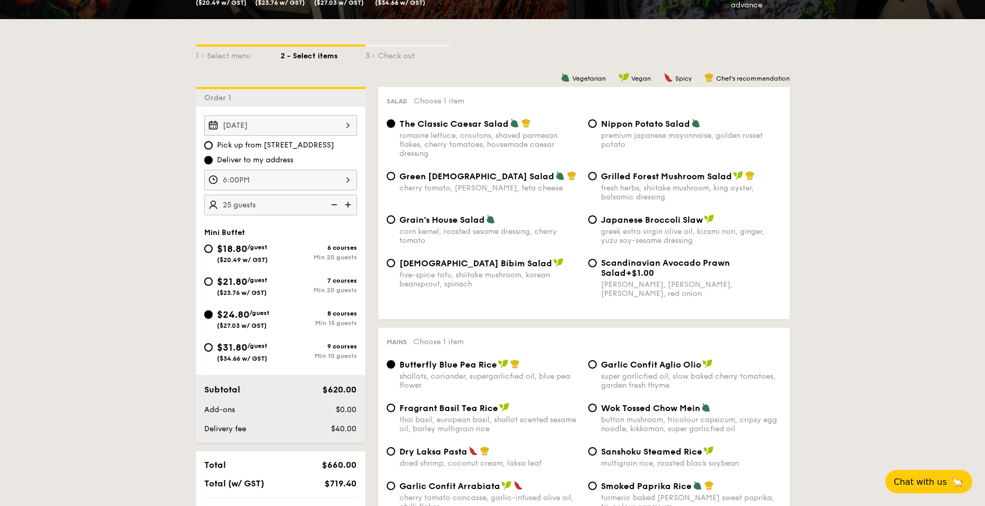
radio input "true"
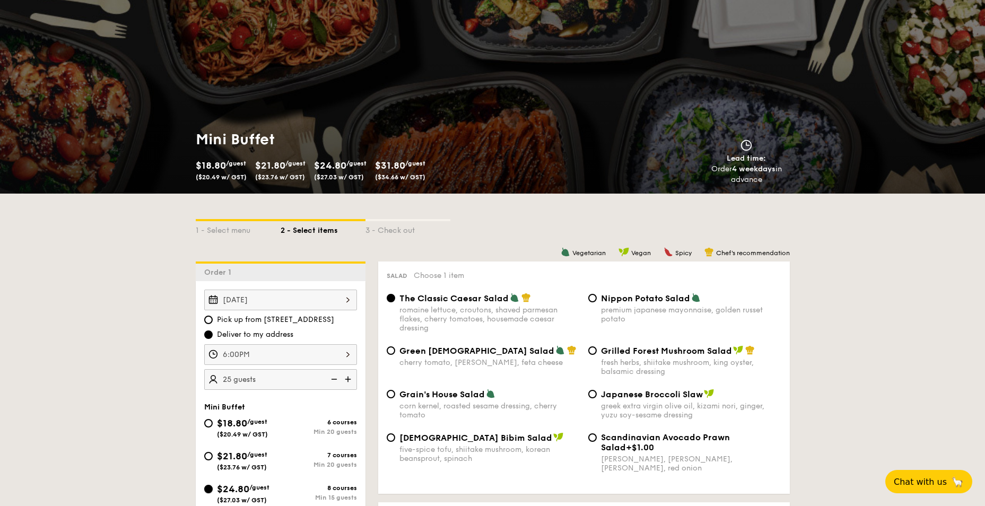
scroll to position [0, 0]
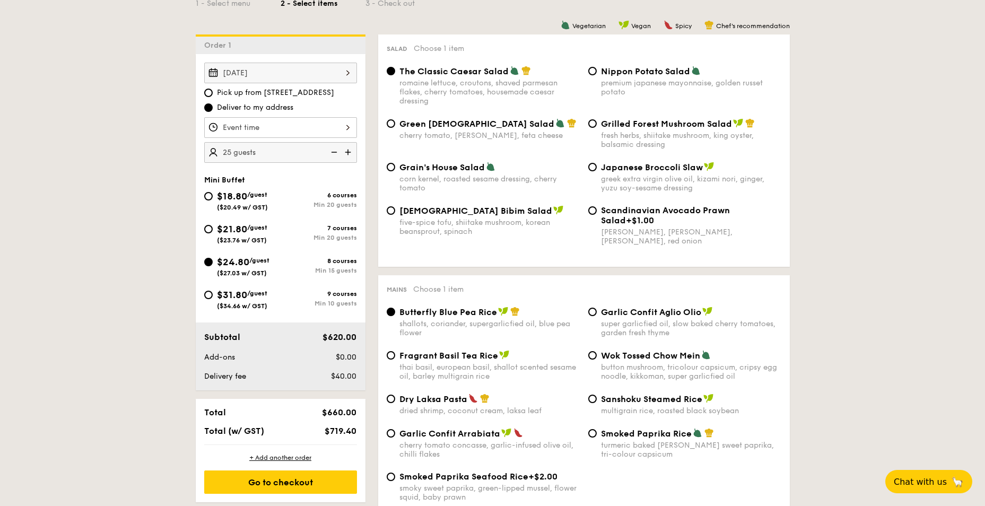
scroll to position [265, 0]
click at [210, 229] on input "$21.80 /guest ($23.76 w/ GST) 7 courses Min 20 guests" at bounding box center [208, 228] width 8 height 8
radio input "true"
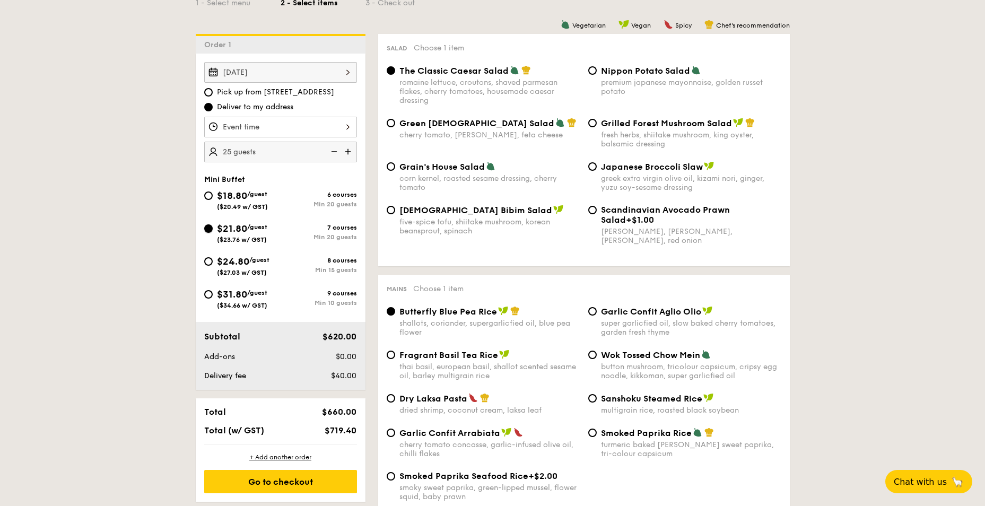
radio input "true"
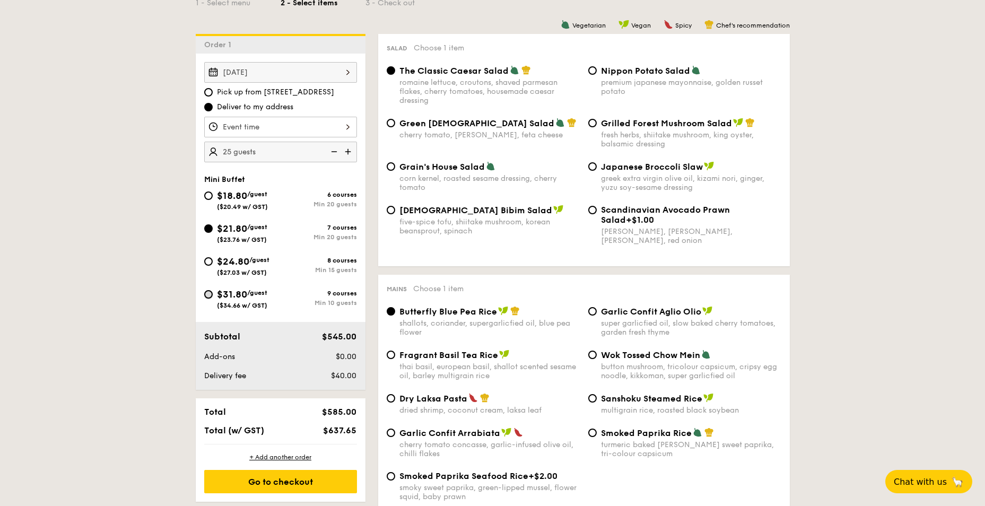
click at [207, 296] on input "$31.80 /guest ($34.66 w/ GST) 9 courses Min 10 guests" at bounding box center [208, 294] width 8 height 8
radio input "true"
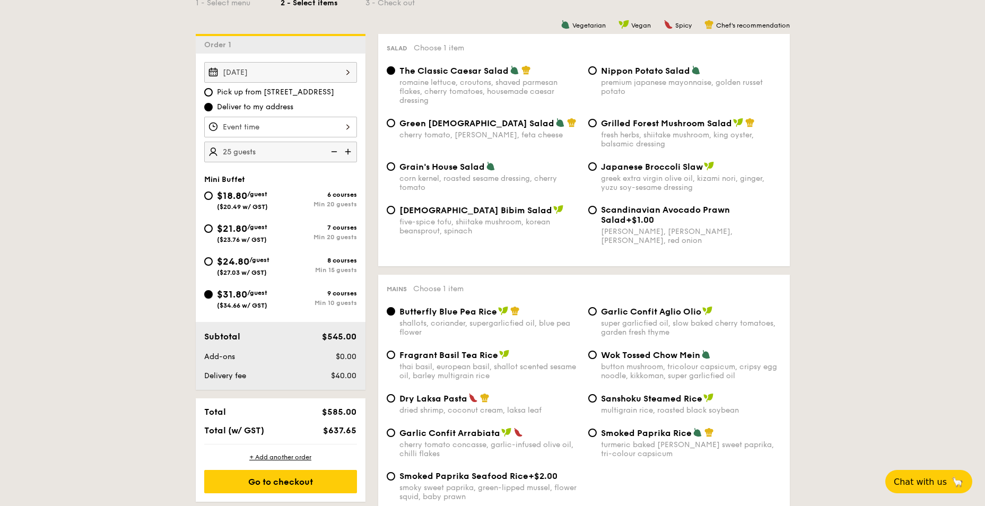
radio input "true"
click at [208, 261] on input "$24.80 /guest ($27.03 w/ GST) 8 courses Min 15 guests" at bounding box center [208, 261] width 8 height 8
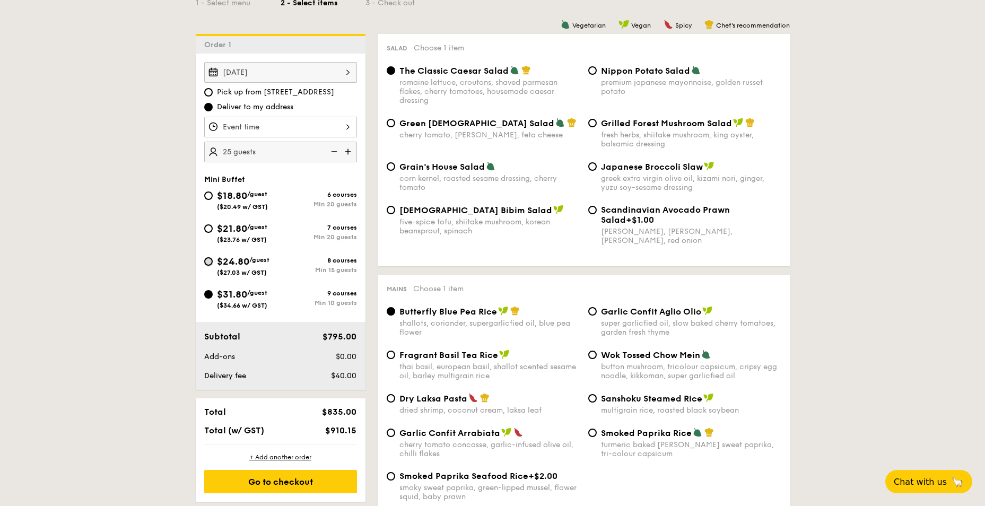
radio input "true"
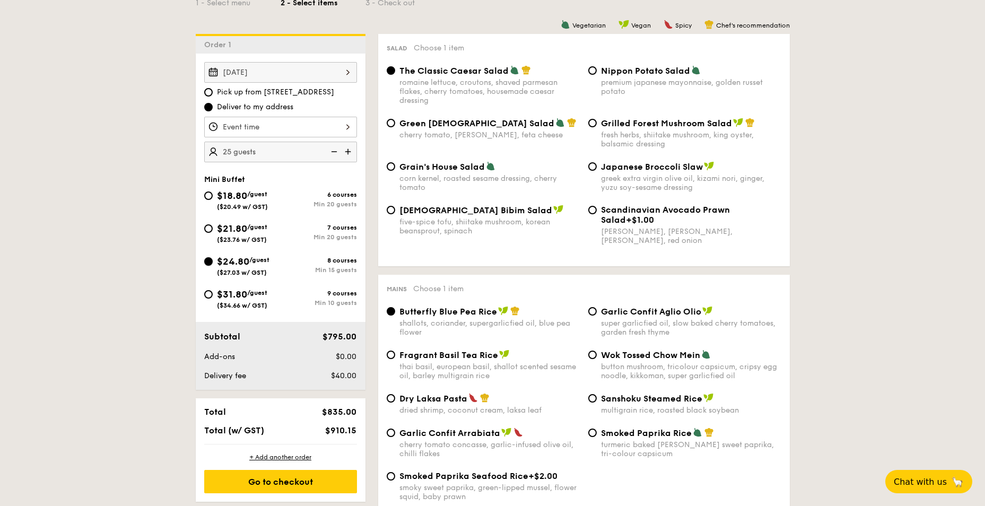
radio input "true"
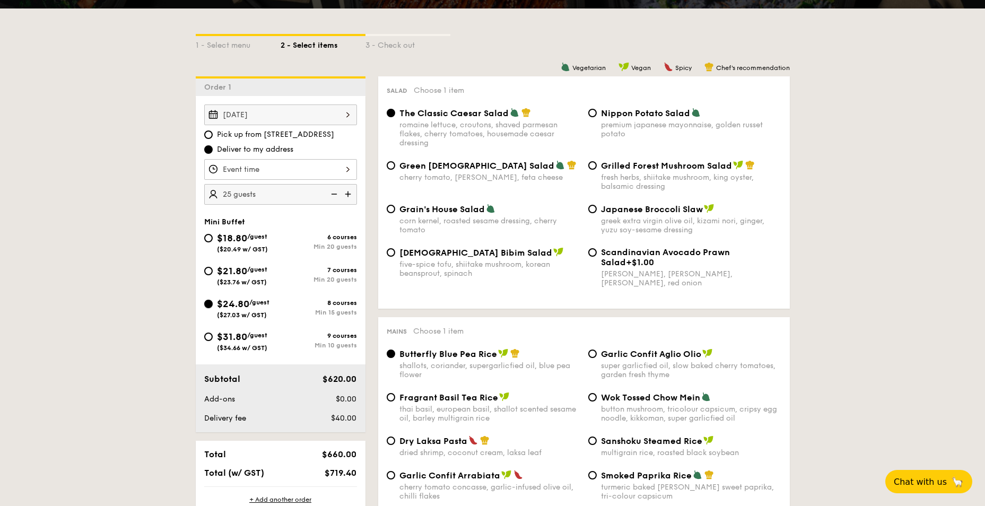
scroll to position [212, 0]
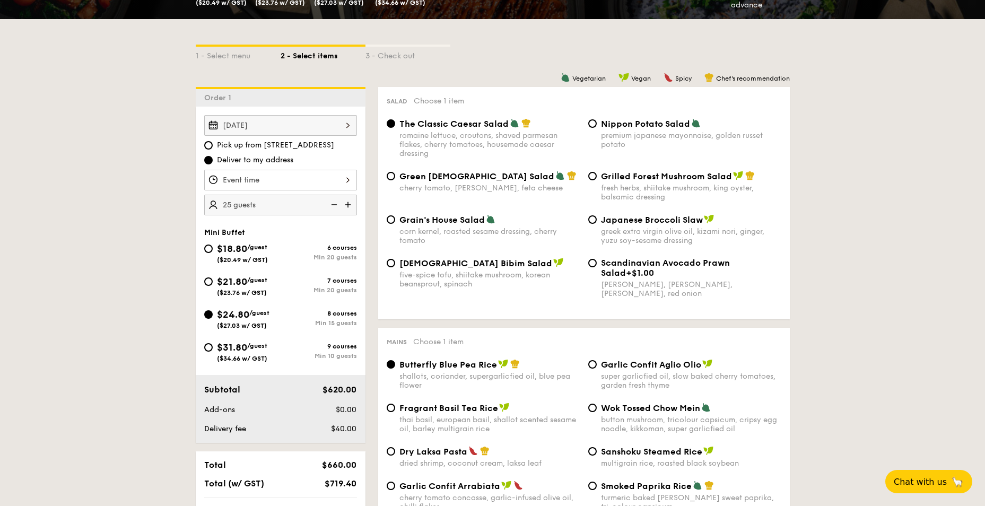
click at [207, 352] on div "$31.80 /guest ($34.66 w/ GST)" at bounding box center [242, 351] width 76 height 22
click at [207, 352] on input "$31.80 /guest ($34.66 w/ GST) 9 courses Min 10 guests" at bounding box center [208, 347] width 8 height 8
radio input "true"
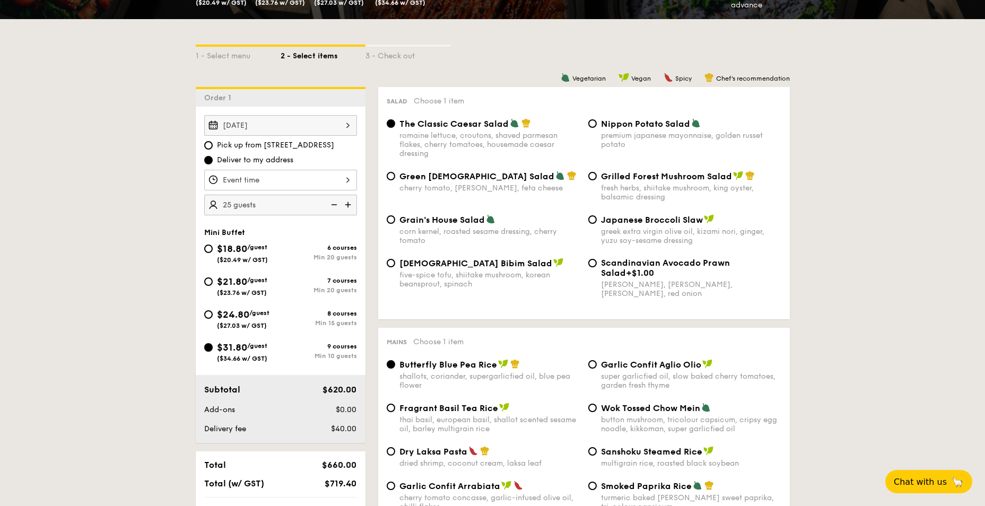
radio input "true"
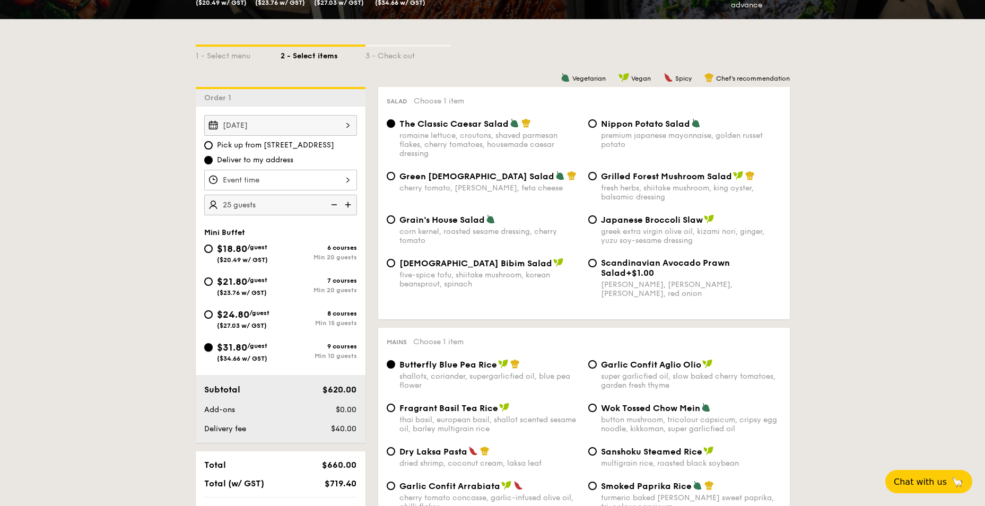
radio input "true"
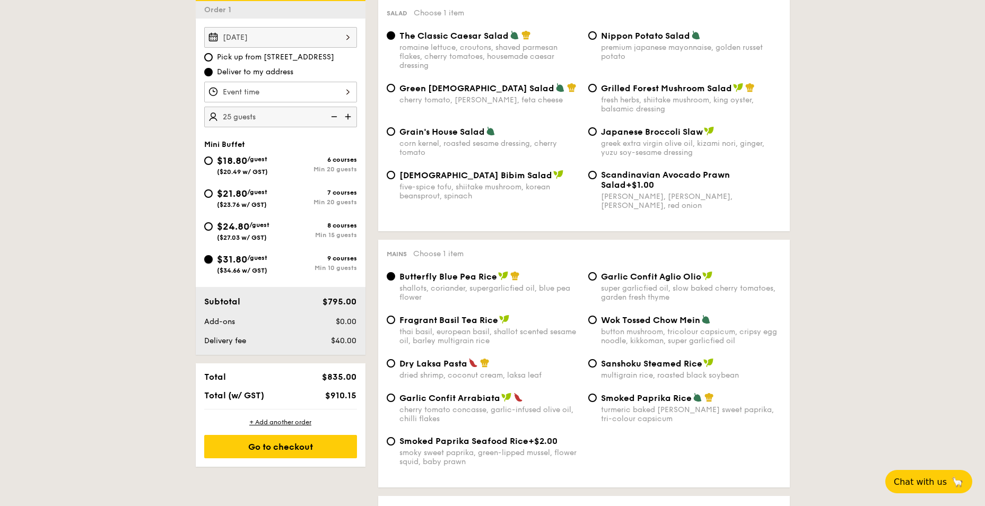
scroll to position [159, 0]
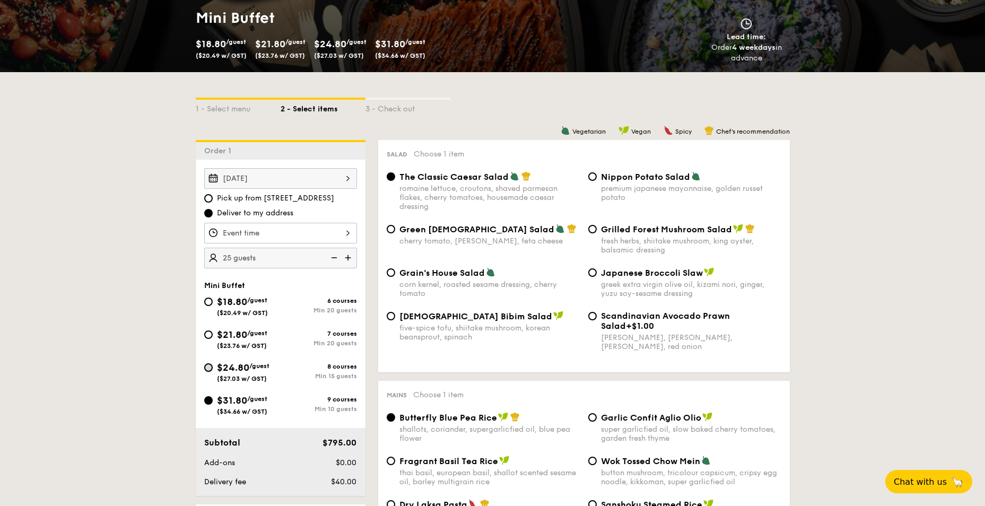
click at [208, 369] on input "$24.80 /guest ($27.03 w/ GST) 8 courses Min 15 guests" at bounding box center [208, 367] width 8 height 8
radio input "true"
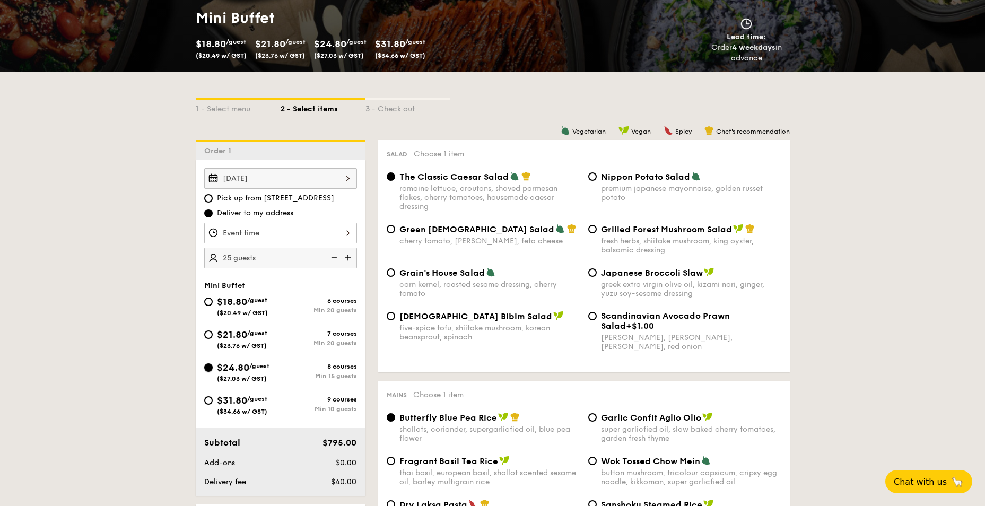
radio input "true"
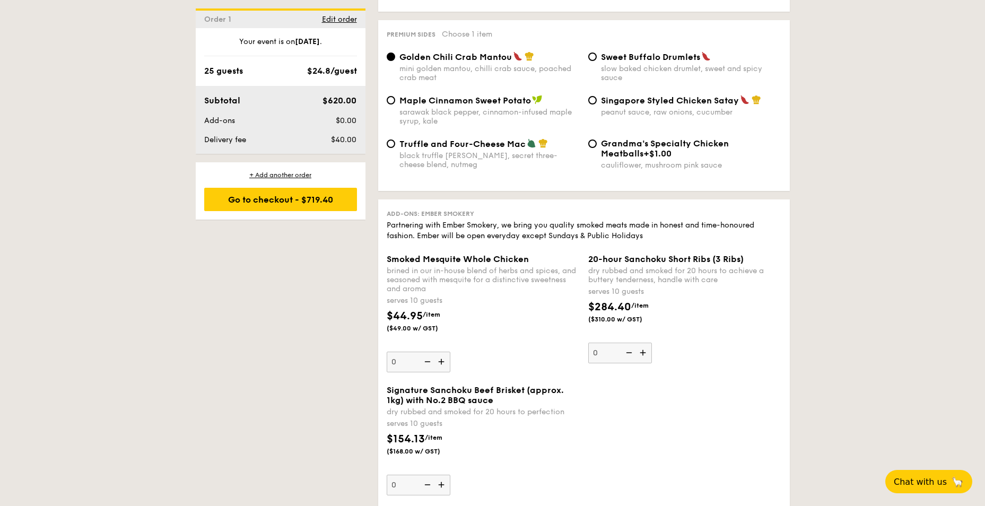
scroll to position [2069, 0]
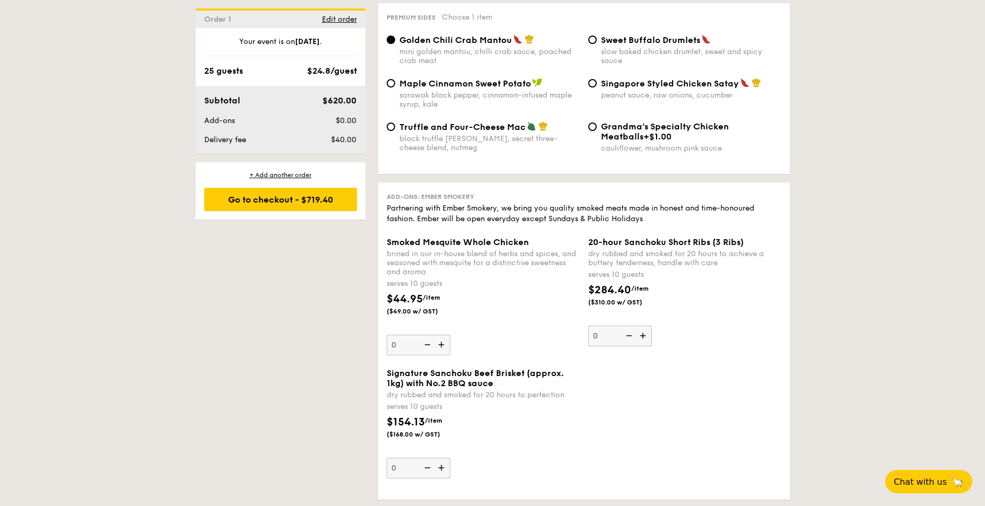
click at [442, 459] on img at bounding box center [443, 468] width 16 height 20
click at [442, 459] on input "0" at bounding box center [419, 468] width 64 height 21
type input "1"
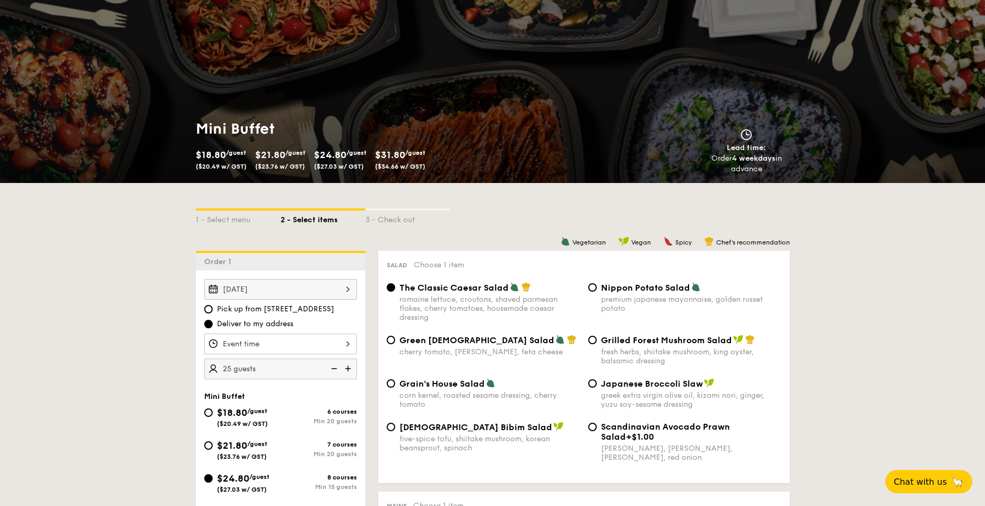
scroll to position [0, 0]
